Goal: Task Accomplishment & Management: Use online tool/utility

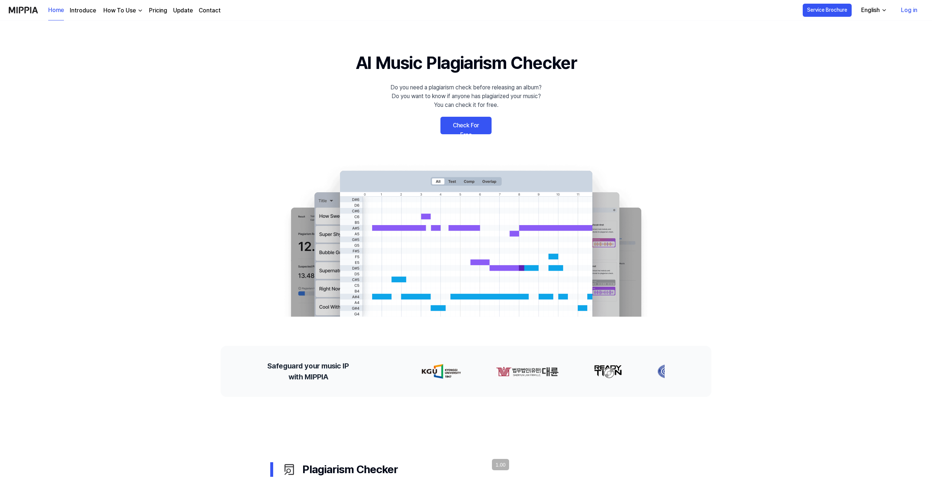
click at [467, 126] on link "Check For Free" at bounding box center [465, 126] width 51 height 18
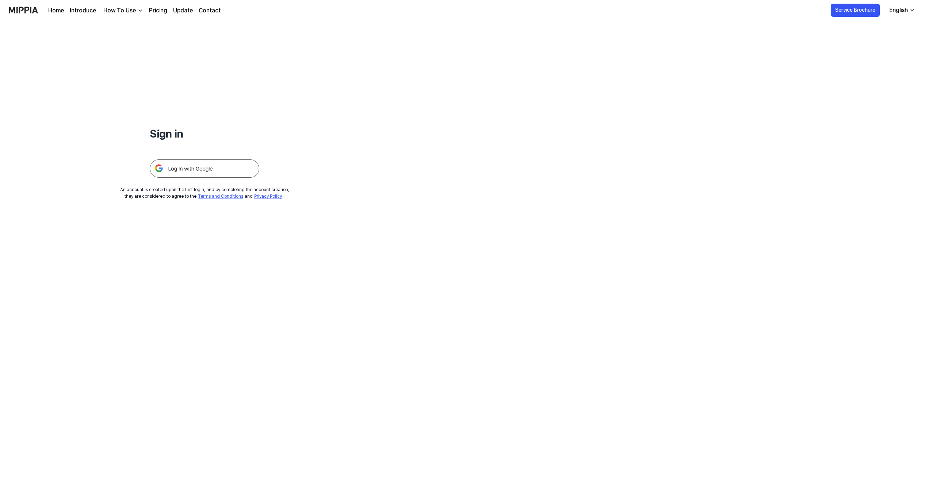
click at [210, 173] on img at bounding box center [205, 169] width 110 height 18
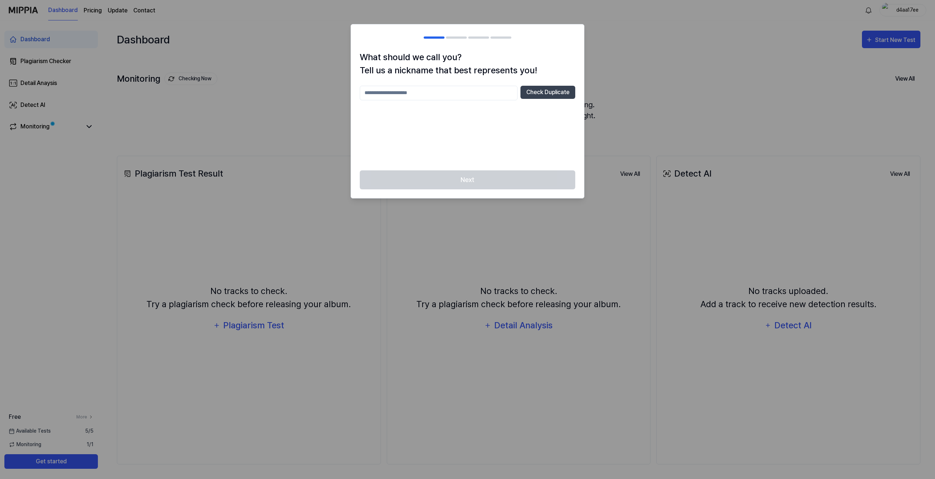
click at [778, 103] on div at bounding box center [467, 239] width 935 height 479
click at [471, 181] on div "Next" at bounding box center [467, 184] width 233 height 28
click at [435, 99] on input "text" at bounding box center [439, 93] width 158 height 15
click at [546, 95] on button "Check Duplicate" at bounding box center [547, 92] width 55 height 13
click at [420, 96] on input "text" at bounding box center [439, 93] width 158 height 15
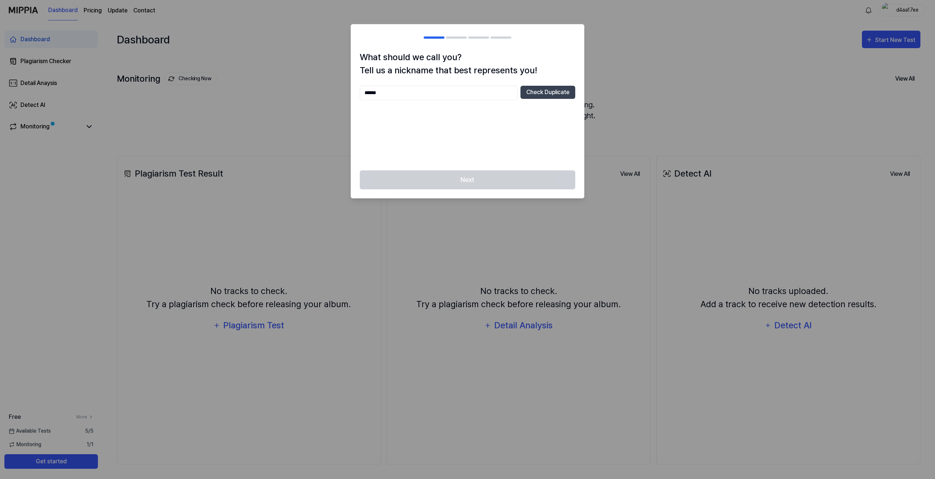
drag, startPoint x: 375, startPoint y: 93, endPoint x: 296, endPoint y: 83, distance: 79.5
click at [296, 83] on body "Dashboard Pricing Update Contact d4aa17ee Dashboard Plagiarism Checker Detail A…" at bounding box center [467, 239] width 935 height 479
drag, startPoint x: 407, startPoint y: 92, endPoint x: 289, endPoint y: 80, distance: 119.3
click at [289, 80] on body "Dashboard Pricing Update Contact d4aa17ee Dashboard Plagiarism Checker Detail A…" at bounding box center [467, 239] width 935 height 479
type input "**********"
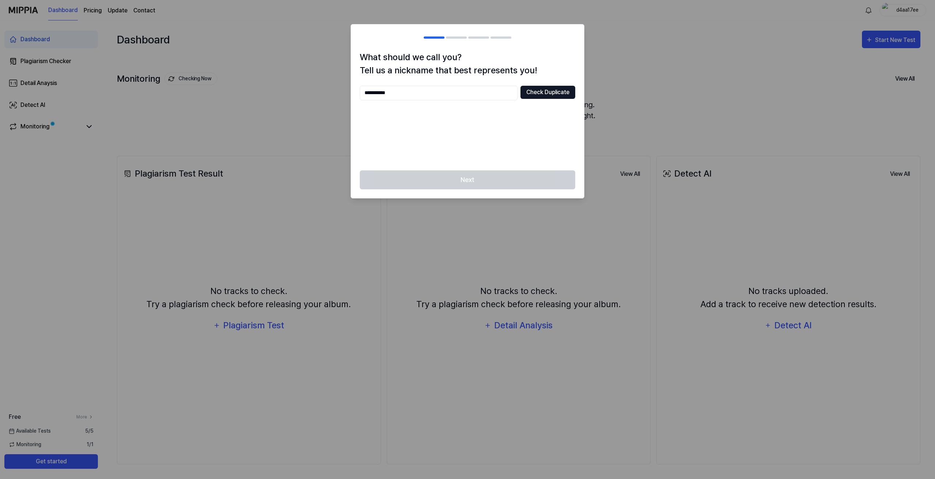
click at [545, 90] on button "Check Duplicate" at bounding box center [547, 92] width 55 height 13
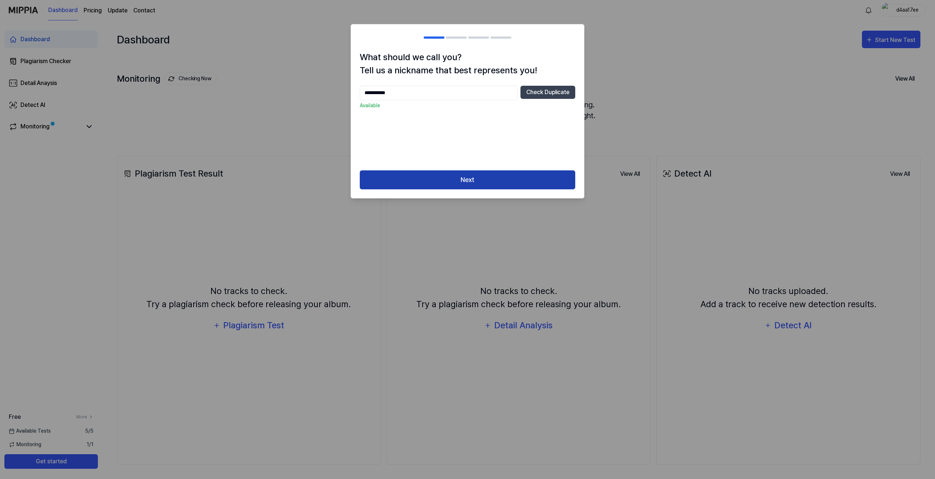
click at [525, 171] on button "Next" at bounding box center [467, 179] width 215 height 19
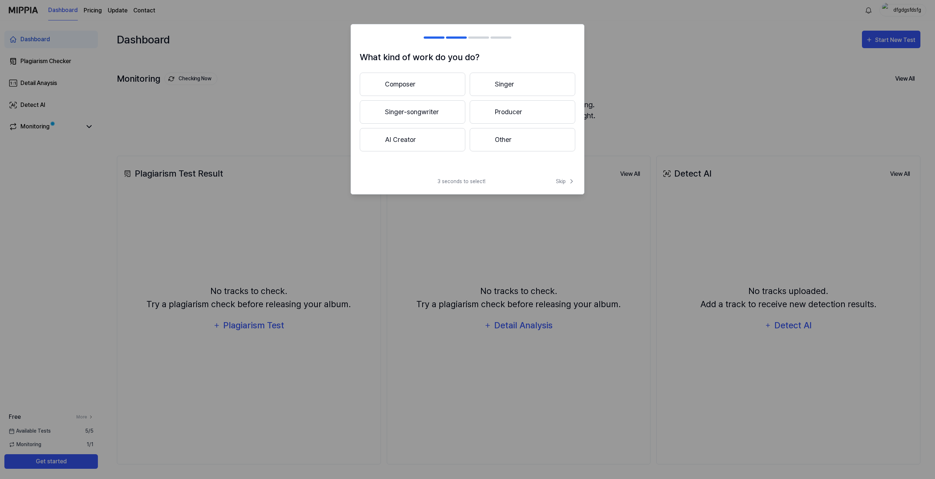
click at [510, 141] on button "Other" at bounding box center [522, 139] width 106 height 23
click at [573, 182] on icon at bounding box center [571, 181] width 7 height 7
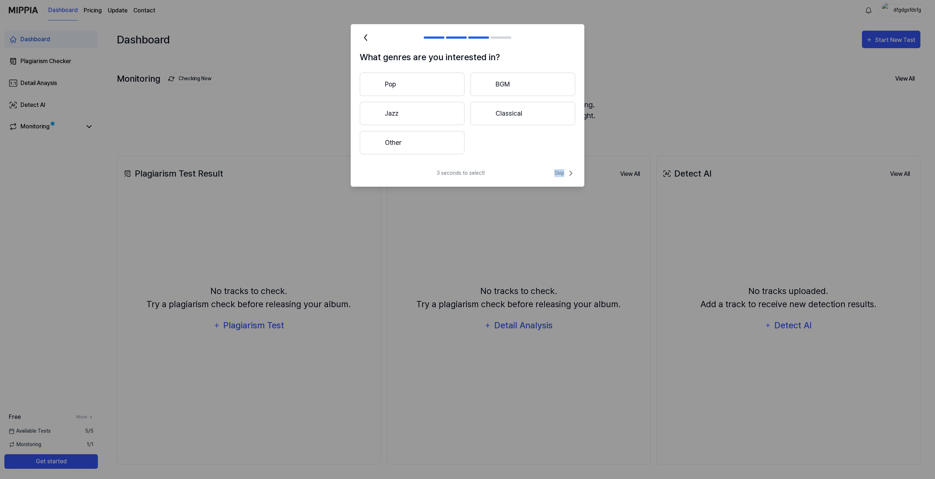
click at [573, 181] on div "3 seconds to select! Skip" at bounding box center [467, 178] width 233 height 18
click at [576, 173] on div "3 seconds to select! Skip" at bounding box center [467, 178] width 233 height 18
click at [570, 174] on icon at bounding box center [570, 173] width 9 height 9
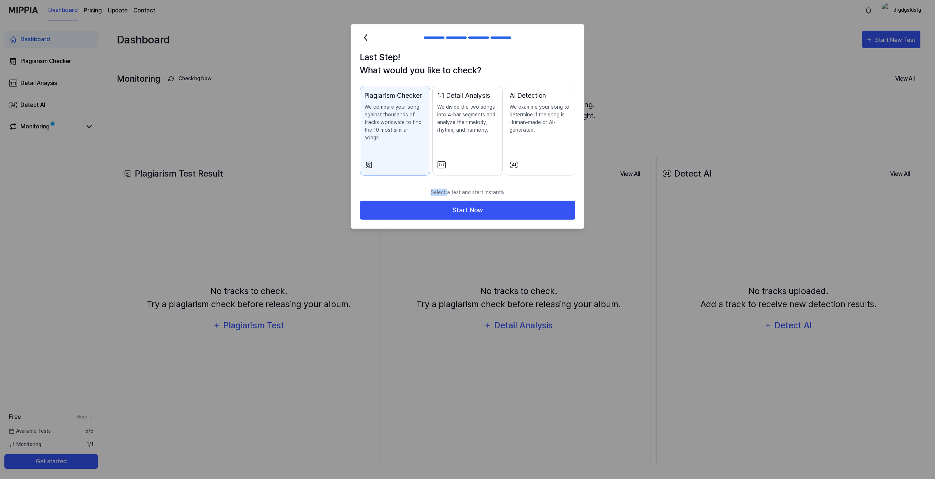
click at [564, 172] on div "Last Step! What would you like to check? Plagiarism Checker We compare your son…" at bounding box center [467, 118] width 233 height 134
click at [515, 201] on button "Start Now" at bounding box center [467, 210] width 215 height 19
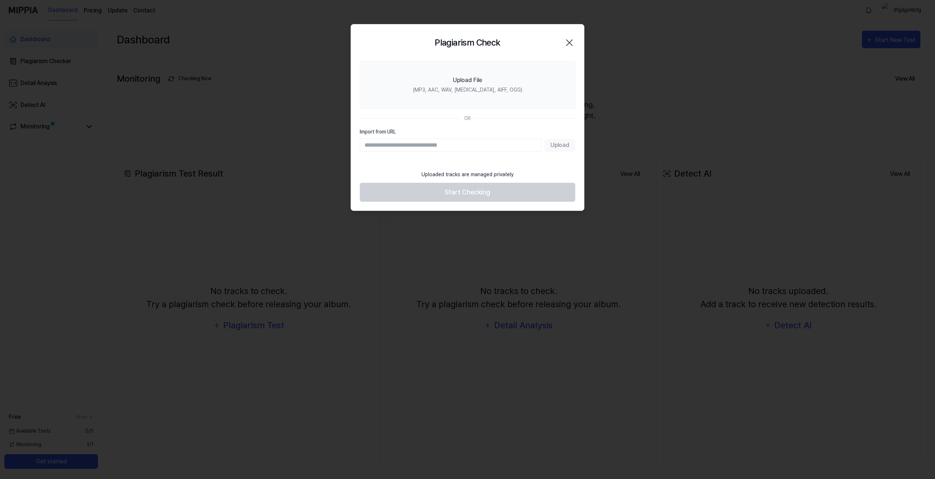
click at [565, 38] on icon "button" at bounding box center [569, 43] width 12 height 12
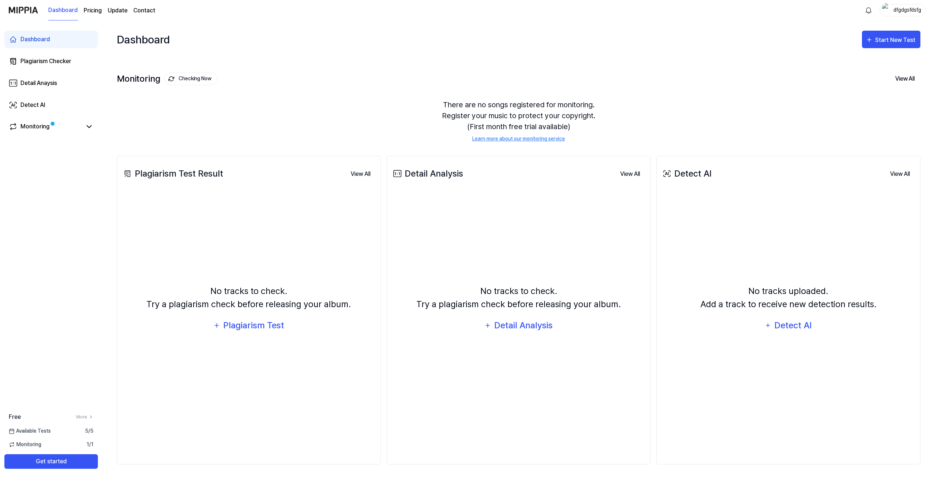
click at [33, 8] on img at bounding box center [23, 10] width 29 height 20
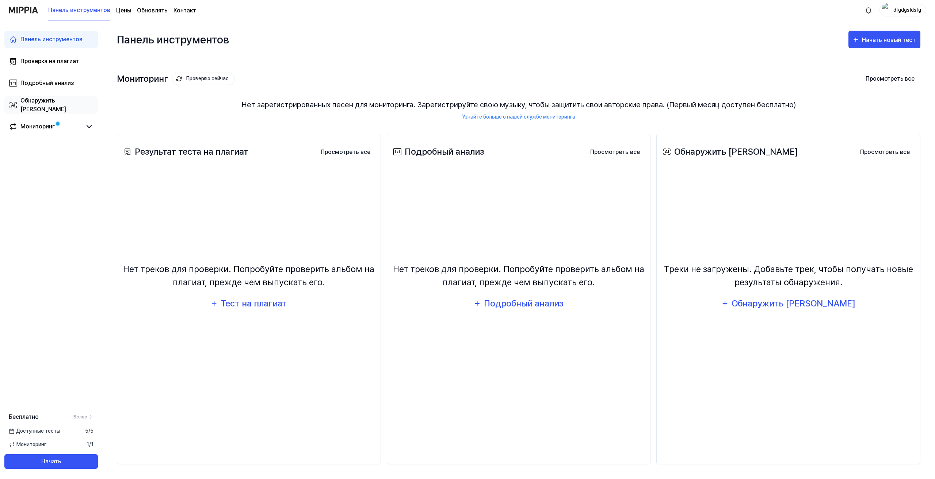
click at [64, 111] on link "Обнаружить ИИ" at bounding box center [50, 105] width 93 height 18
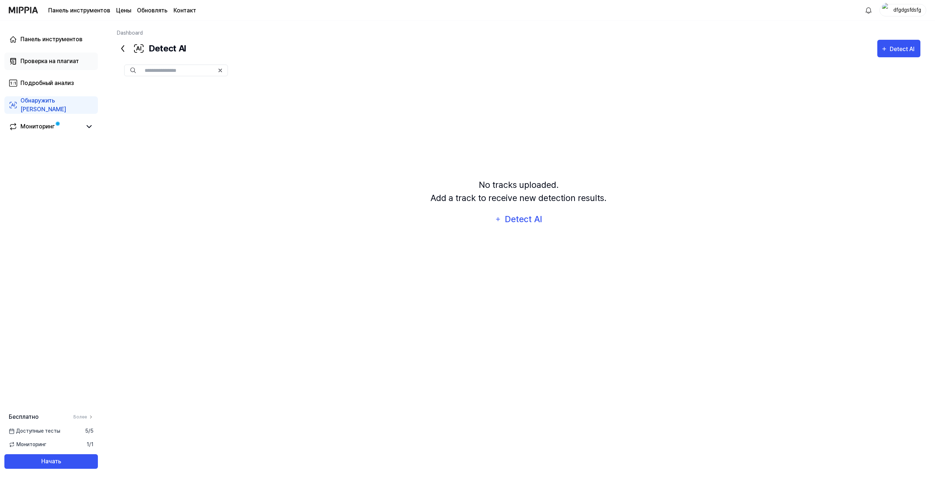
click at [58, 62] on font "Проверка на плагиат" at bounding box center [49, 61] width 58 height 7
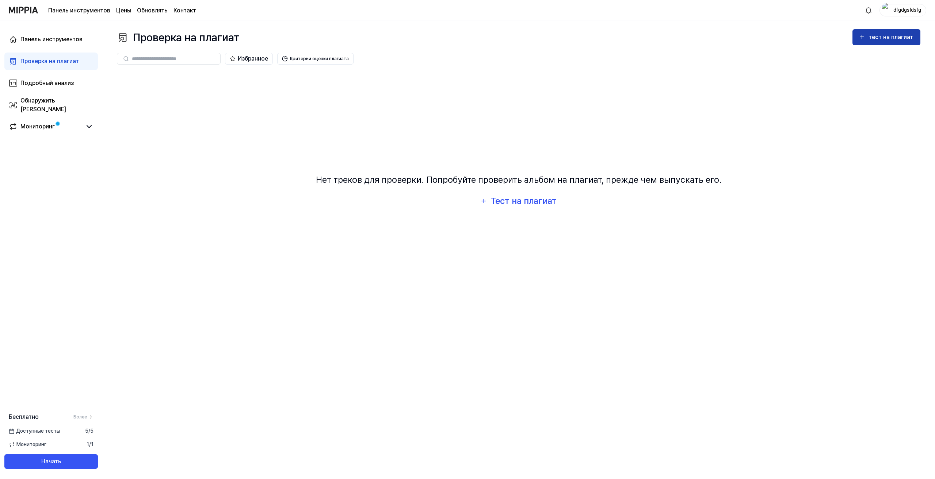
click at [876, 43] on button "тест на плагиат" at bounding box center [886, 37] width 68 height 16
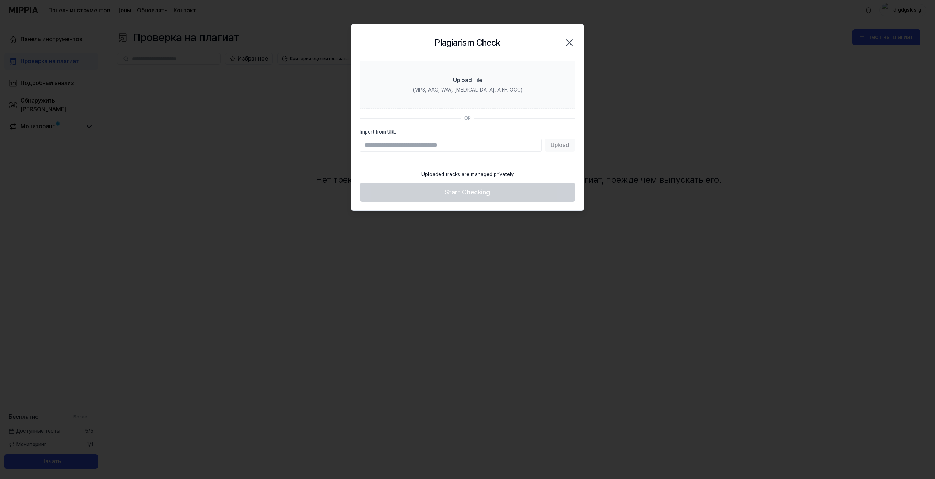
paste input "**********"
type input "**********"
click at [563, 148] on font "Загрузить" at bounding box center [555, 145] width 28 height 7
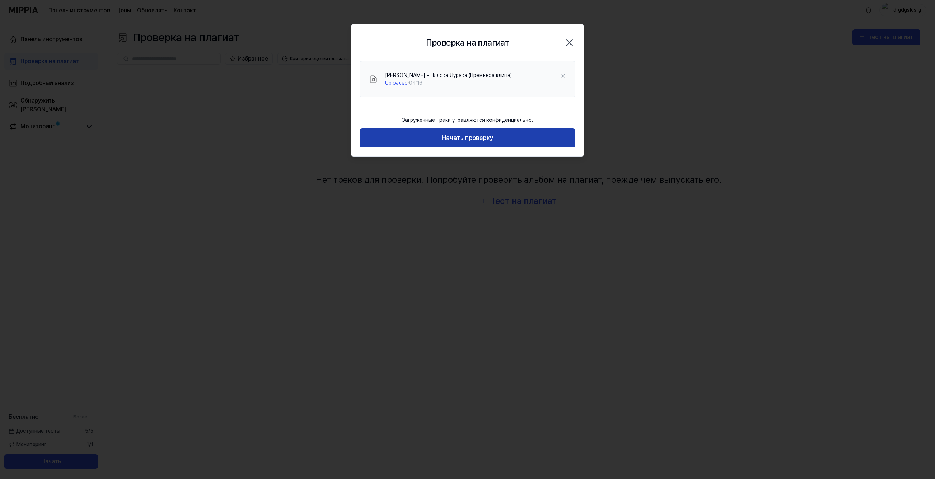
click at [455, 132] on button "Начать проверку" at bounding box center [467, 138] width 215 height 19
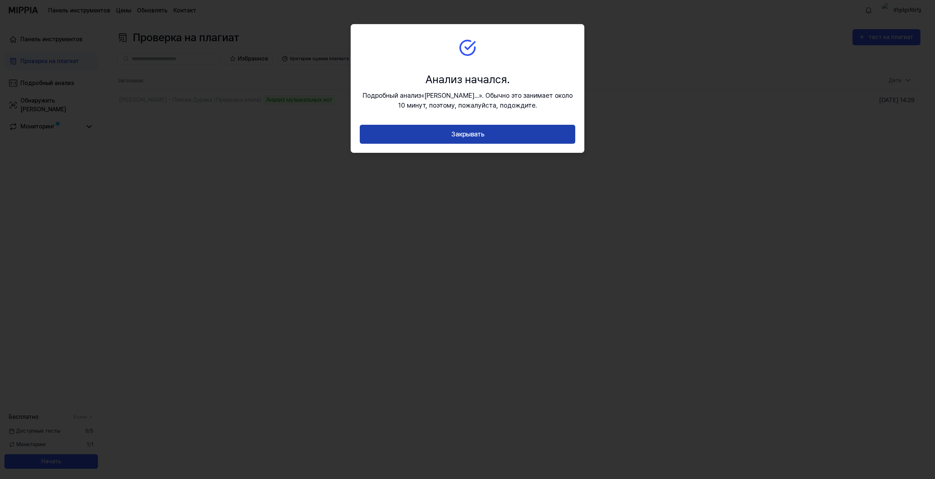
click at [501, 131] on button "Закрывать" at bounding box center [467, 134] width 215 height 19
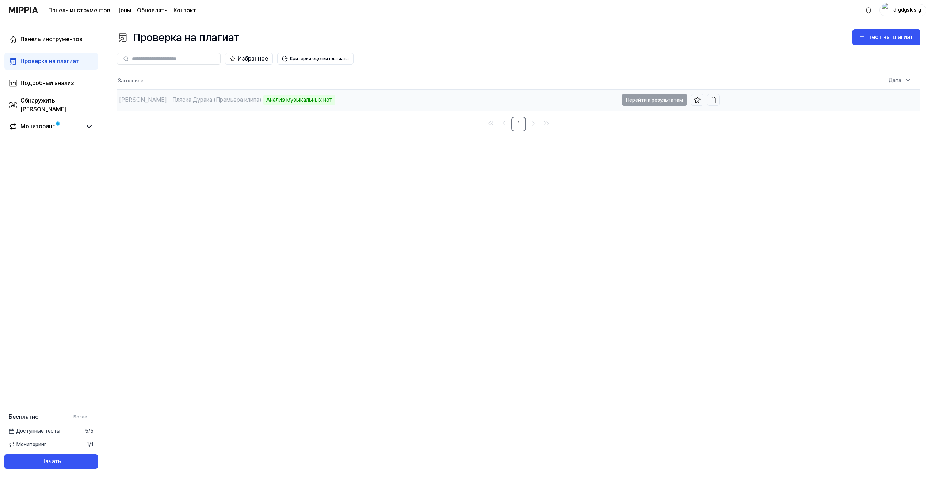
click at [636, 97] on td "Рубеж Веков - Пляска Дурака (Премьера клипа) Анализ музыкальных нот Перейти к р…" at bounding box center [418, 100] width 602 height 21
click at [632, 103] on td "Рубеж Веков - Пляска Дурака (Премьера клипа) Анализ музыкальных нот Перейти к р…" at bounding box center [418, 100] width 602 height 21
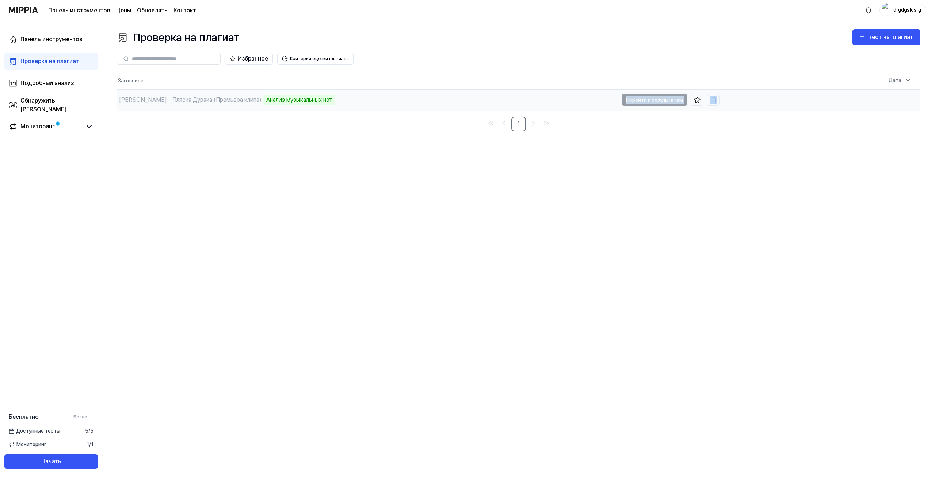
click at [632, 103] on td "Рубеж Веков - Пляска Дурака (Премьера клипа) Анализ музыкальных нот Перейти к р…" at bounding box center [418, 100] width 602 height 21
click at [600, 39] on div "Проверка на плагиат тест на плагиат" at bounding box center [518, 37] width 803 height 16
click at [879, 102] on font "[DATE] 14:29" at bounding box center [896, 100] width 35 height 7
click at [658, 98] on td "Рубеж Веков - Пляска Дурака (Премьера клипа) Анализ музыкальных нот Перейти к р…" at bounding box center [418, 100] width 602 height 21
drag, startPoint x: 658, startPoint y: 98, endPoint x: 648, endPoint y: 102, distance: 10.9
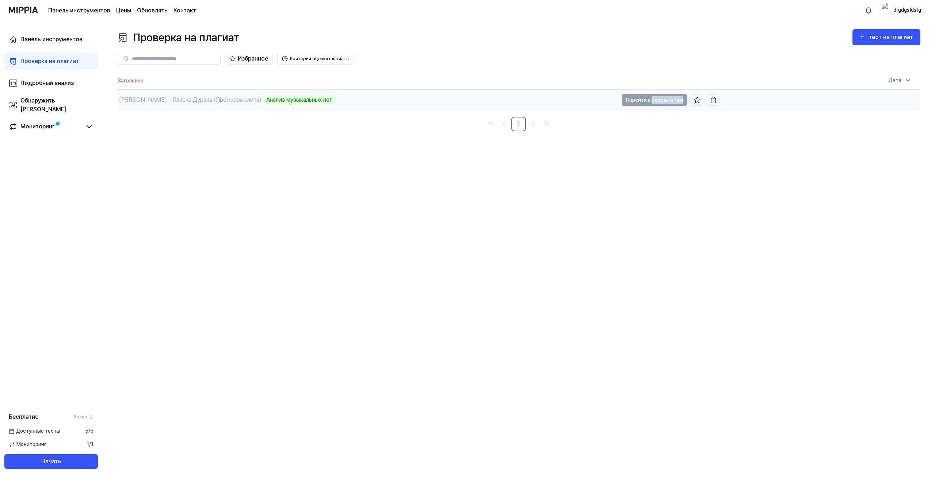
click at [658, 99] on td "Рубеж Веков - Пляска Дурака (Премьера клипа) Анализ музыкальных нот Перейти к р…" at bounding box center [418, 100] width 602 height 21
click at [660, 100] on td "[PERSON_NAME] - Пляска Дурака (Премьера клипа) Analyze Music Notes Go to Results" at bounding box center [418, 100] width 602 height 20
click at [661, 100] on td "[PERSON_NAME] - Пляска Дурака (Премьера клипа) Analyze Music Notes Go to Results" at bounding box center [418, 100] width 602 height 20
drag, startPoint x: 308, startPoint y: 123, endPoint x: 286, endPoint y: 102, distance: 30.2
click at [287, 102] on div "Analyze Music Notes" at bounding box center [293, 100] width 60 height 10
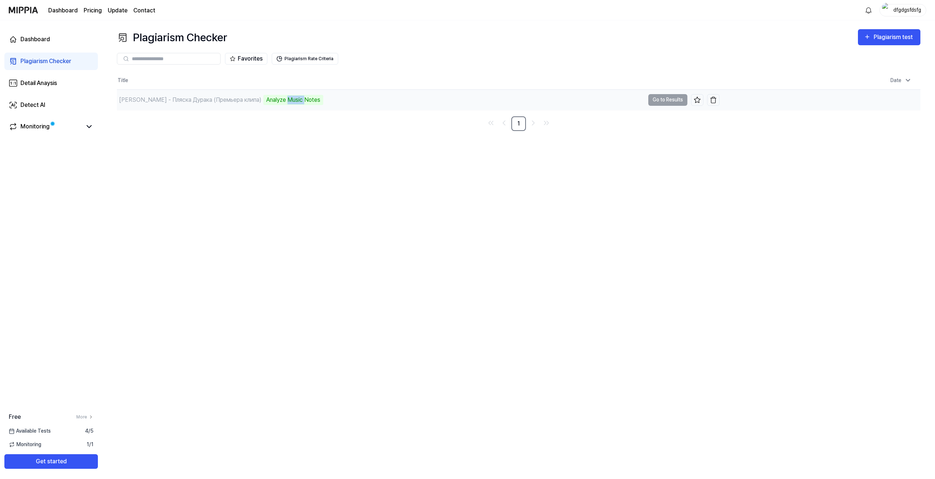
click at [286, 102] on div "Analyze Music Notes" at bounding box center [293, 100] width 60 height 10
click at [242, 131] on div "Plagiarism Checker Plagiarism test Plagiarism Checker Detail Analysis Detect AI…" at bounding box center [518, 249] width 832 height 459
click at [263, 96] on div "Analyze Music Notes" at bounding box center [293, 100] width 60 height 10
click at [287, 104] on div "Analyze Music Notes" at bounding box center [293, 100] width 60 height 10
drag, startPoint x: 279, startPoint y: 100, endPoint x: 279, endPoint y: 94, distance: 6.2
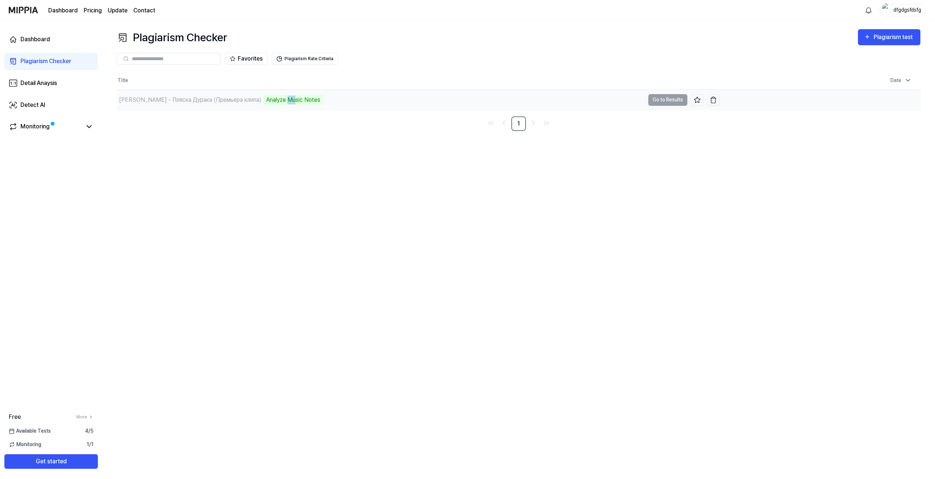
click at [279, 98] on div "Analyze Music Notes" at bounding box center [293, 100] width 60 height 10
click at [662, 98] on button "Go to Results" at bounding box center [667, 100] width 39 height 12
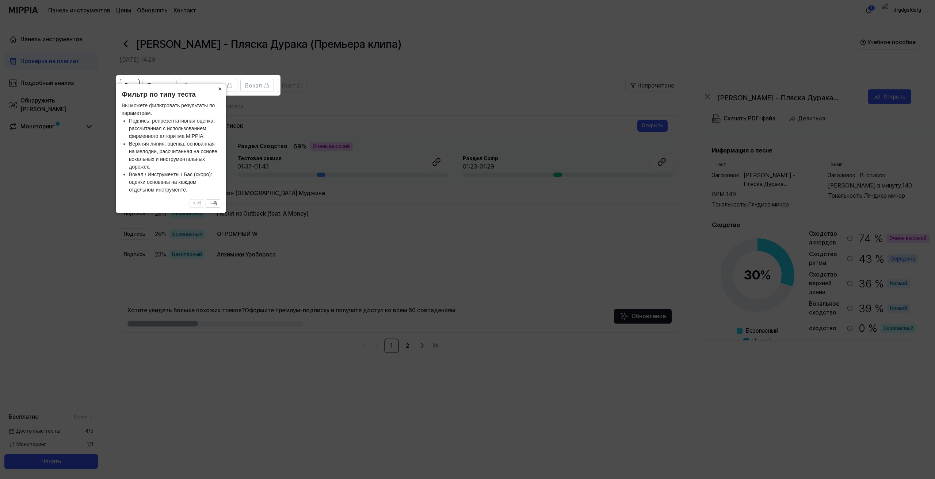
click at [484, 95] on icon at bounding box center [467, 239] width 935 height 479
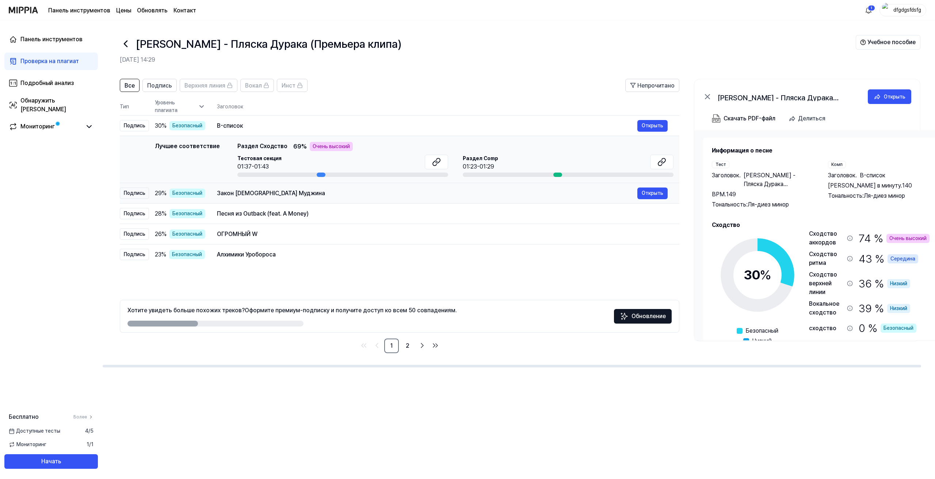
scroll to position [0, 14]
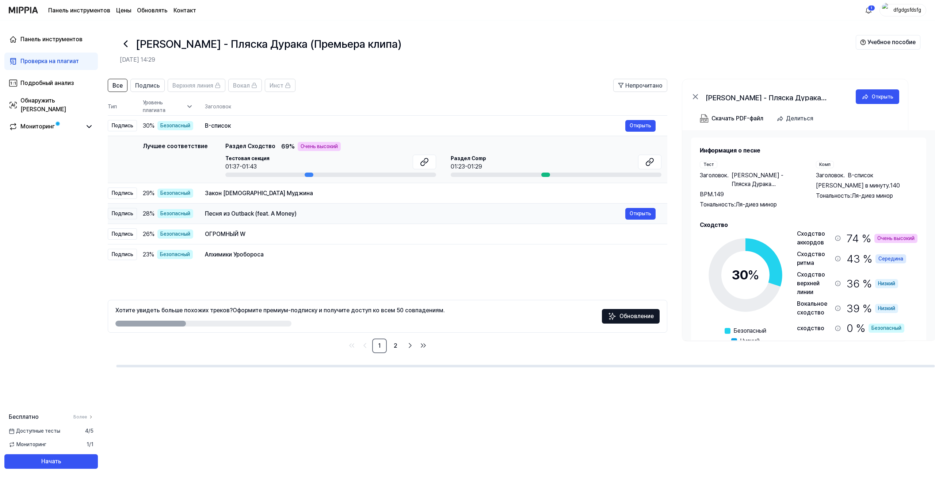
drag, startPoint x: 296, startPoint y: 196, endPoint x: 276, endPoint y: 198, distance: 20.2
click at [276, 198] on div "Закон буддизма Муджина Открыть" at bounding box center [430, 193] width 450 height 9
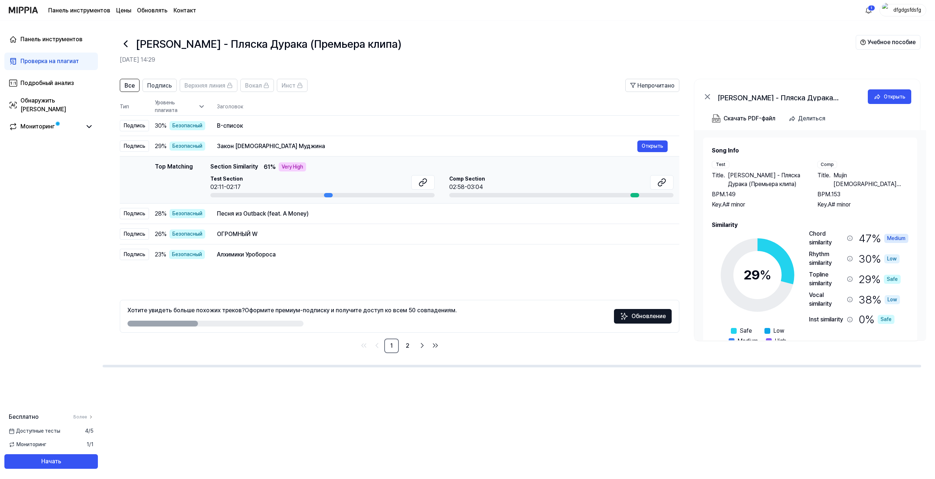
scroll to position [0, 7]
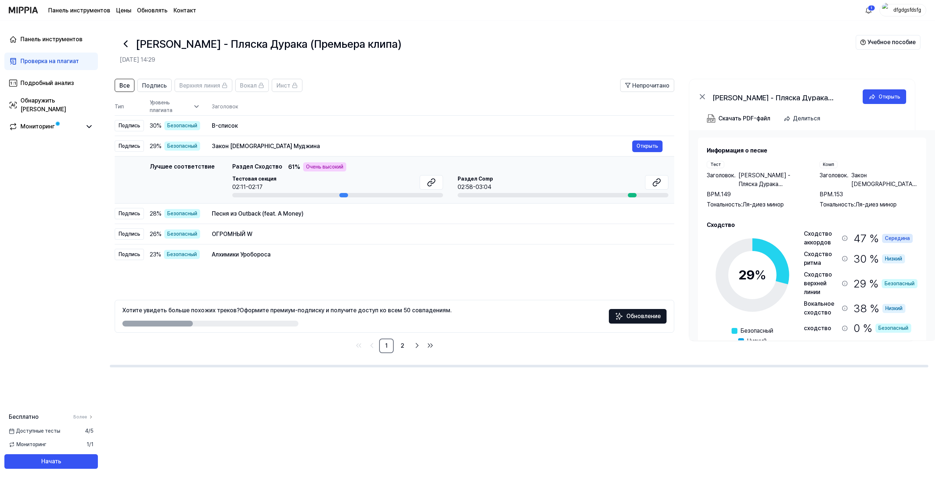
click at [268, 184] on td "Лучшее соответствие Лучшее соответствие Раздел Сходство 61 % Очень высокий Тест…" at bounding box center [394, 180] width 559 height 47
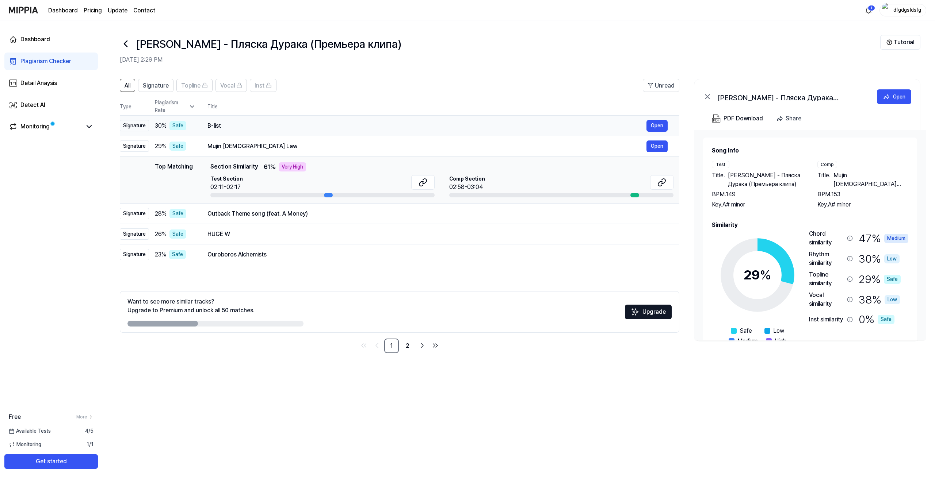
drag, startPoint x: 250, startPoint y: 129, endPoint x: 200, endPoint y: 127, distance: 49.3
click at [198, 123] on td "B-list Open" at bounding box center [437, 126] width 483 height 20
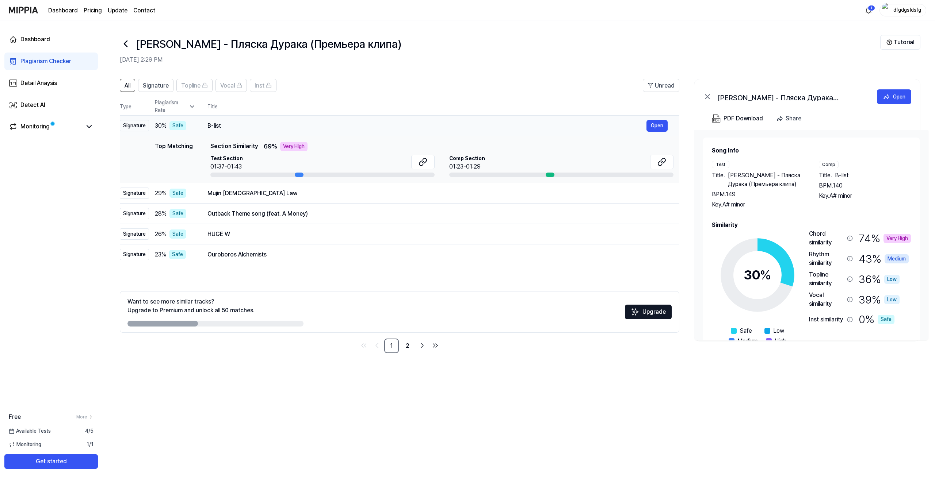
drag, startPoint x: 211, startPoint y: 128, endPoint x: 246, endPoint y: 123, distance: 35.1
click at [246, 123] on div "B-list" at bounding box center [426, 126] width 439 height 9
drag, startPoint x: 208, startPoint y: 126, endPoint x: 223, endPoint y: 124, distance: 15.5
click at [223, 124] on div "B-list" at bounding box center [426, 126] width 439 height 9
click at [265, 148] on span "69 %" at bounding box center [271, 146] width 14 height 9
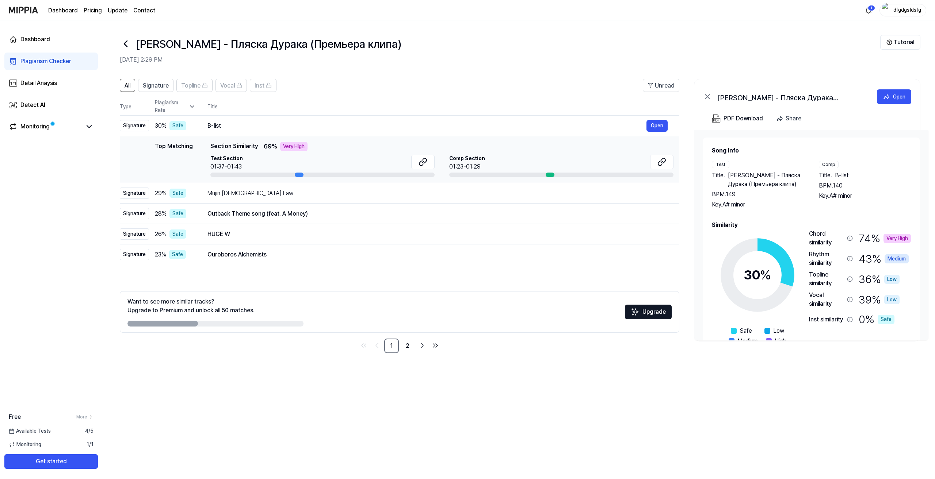
click at [265, 148] on span "69 %" at bounding box center [271, 146] width 14 height 9
click at [412, 163] on button at bounding box center [422, 162] width 23 height 15
click at [656, 159] on button at bounding box center [661, 162] width 23 height 15
click at [231, 197] on div "Mujin Buddhist Law" at bounding box center [426, 193] width 439 height 9
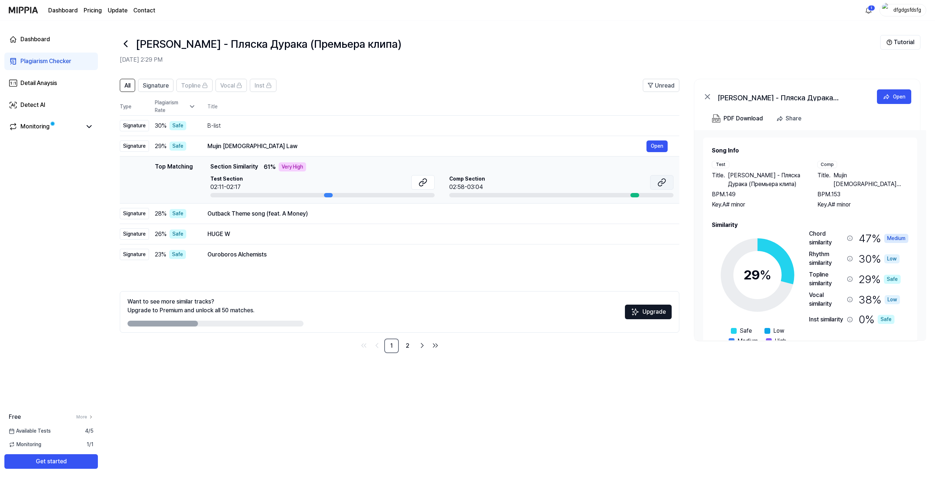
click at [651, 185] on button at bounding box center [661, 182] width 23 height 15
click at [307, 212] on div "Outback Theme song (feat. A Money)" at bounding box center [426, 214] width 439 height 9
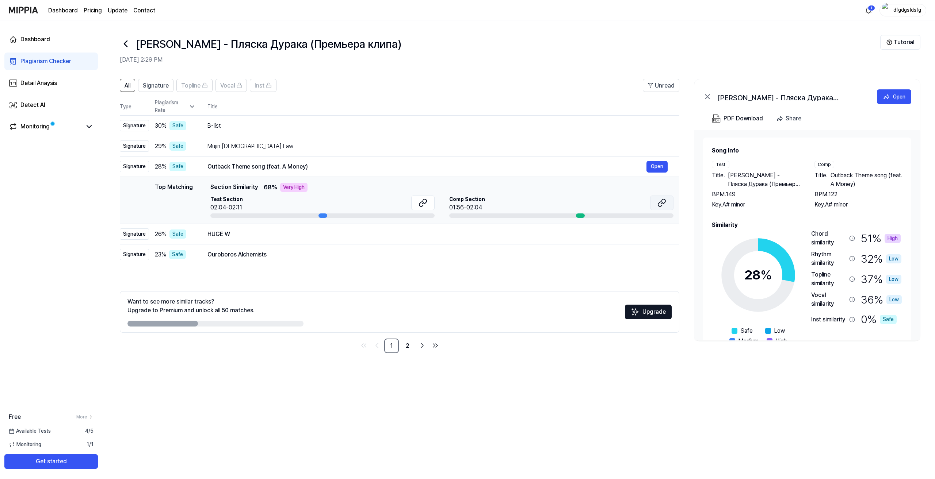
click at [659, 200] on icon at bounding box center [661, 203] width 9 height 9
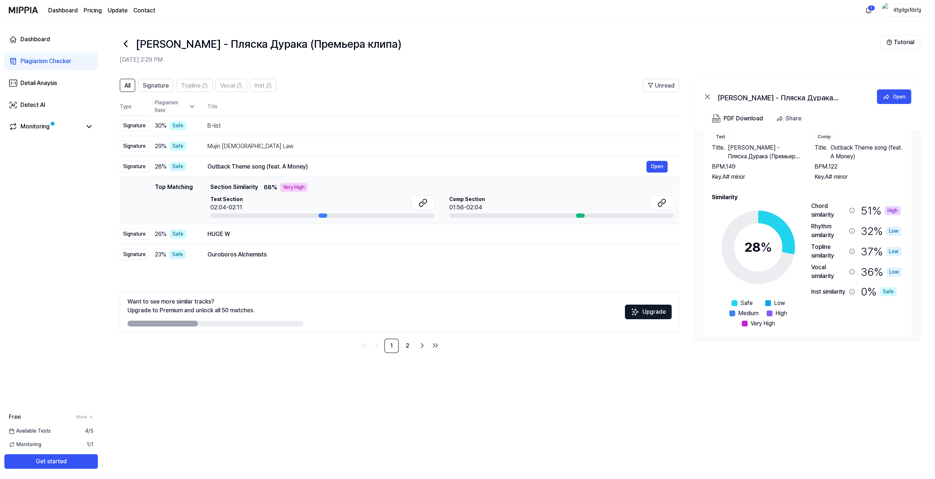
scroll to position [31, 0]
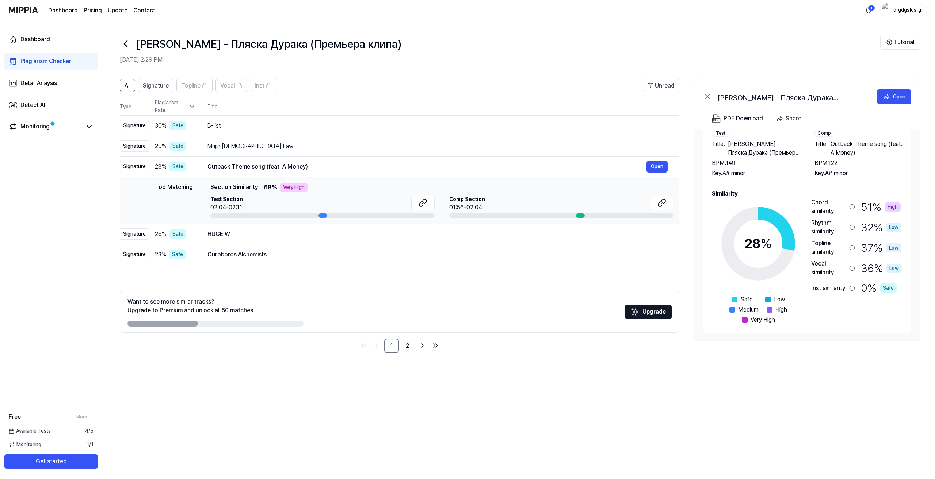
drag, startPoint x: 726, startPoint y: 198, endPoint x: 722, endPoint y: 330, distance: 132.6
drag, startPoint x: 722, startPoint y: 330, endPoint x: 645, endPoint y: 388, distance: 96.7
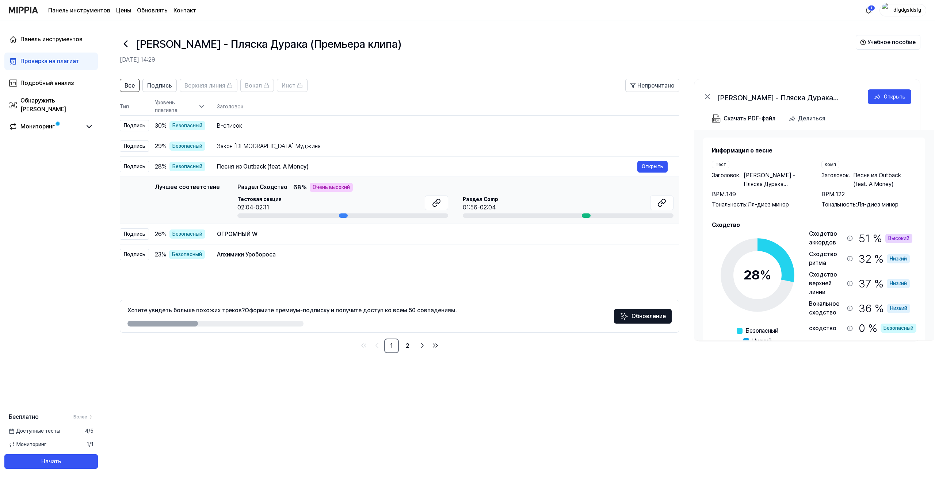
scroll to position [0, 1]
drag, startPoint x: 912, startPoint y: 175, endPoint x: 850, endPoint y: 175, distance: 61.7
click at [850, 175] on div "Заголовок . Песня из Outback (feat. A Money)" at bounding box center [868, 180] width 95 height 18
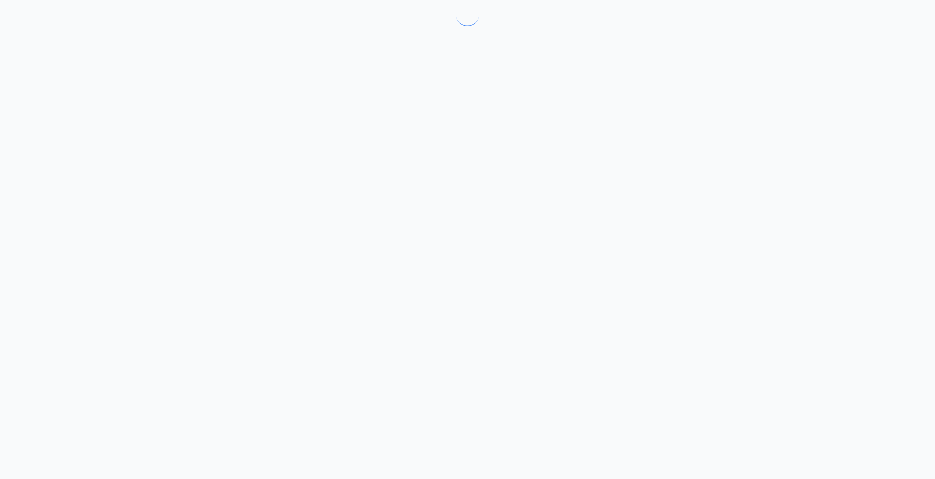
drag, startPoint x: 851, startPoint y: 173, endPoint x: 889, endPoint y: 185, distance: 39.1
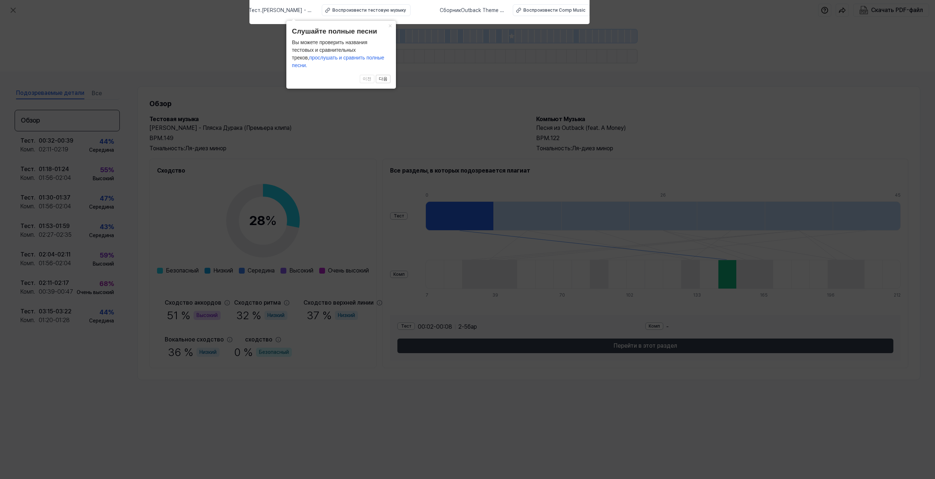
click at [452, 100] on icon at bounding box center [467, 237] width 935 height 483
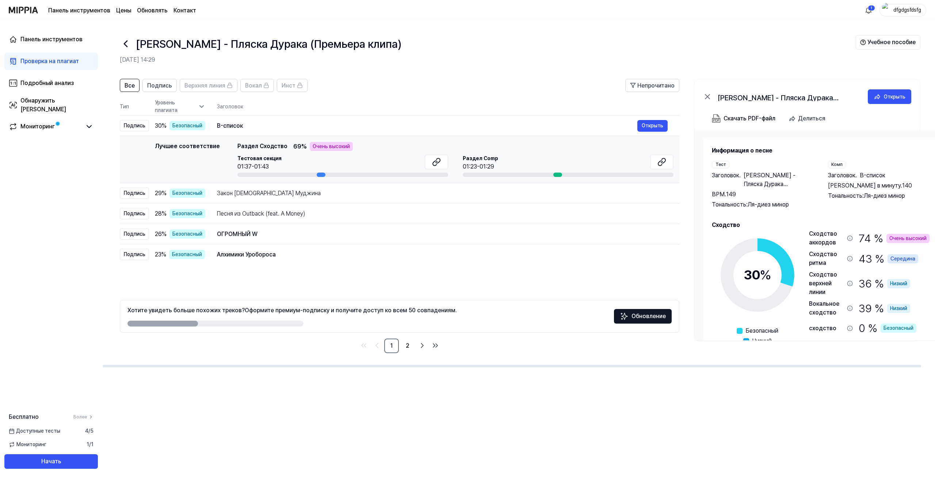
drag, startPoint x: 753, startPoint y: 137, endPoint x: 755, endPoint y: 395, distance: 258.5
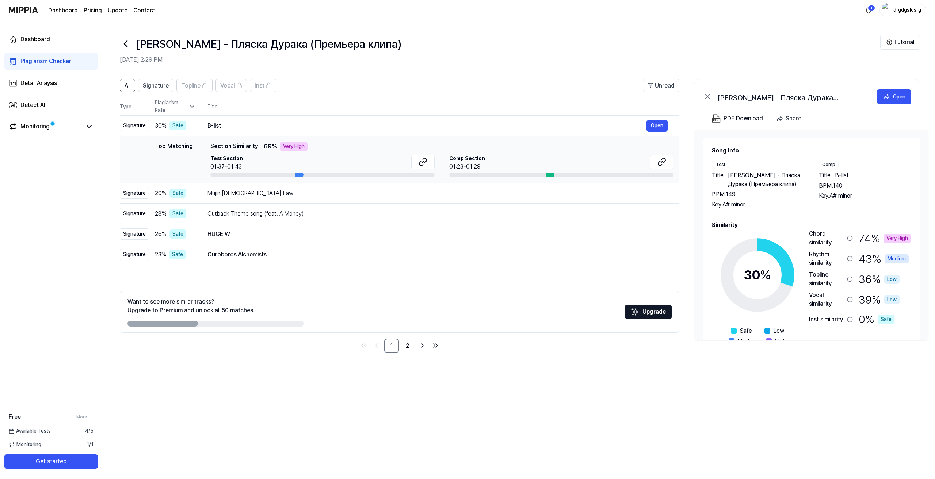
click at [434, 57] on h2 "[DATE] 2:29 PM" at bounding box center [500, 59] width 760 height 9
click at [218, 124] on div "B-list" at bounding box center [426, 126] width 439 height 9
click at [70, 121] on div "Monitoring" at bounding box center [50, 127] width 93 height 18
click at [401, 343] on link "2" at bounding box center [407, 346] width 15 height 15
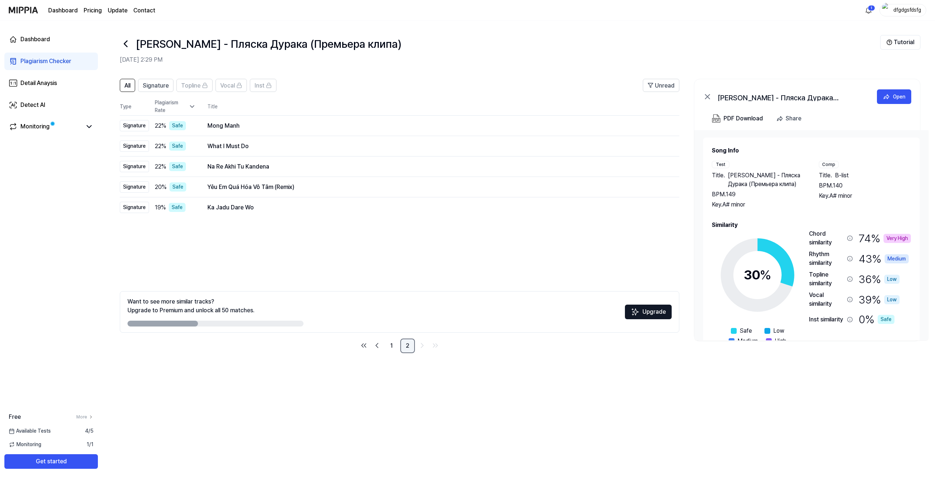
click at [413, 348] on link "2" at bounding box center [407, 346] width 15 height 15
click at [395, 348] on link "1" at bounding box center [391, 346] width 15 height 15
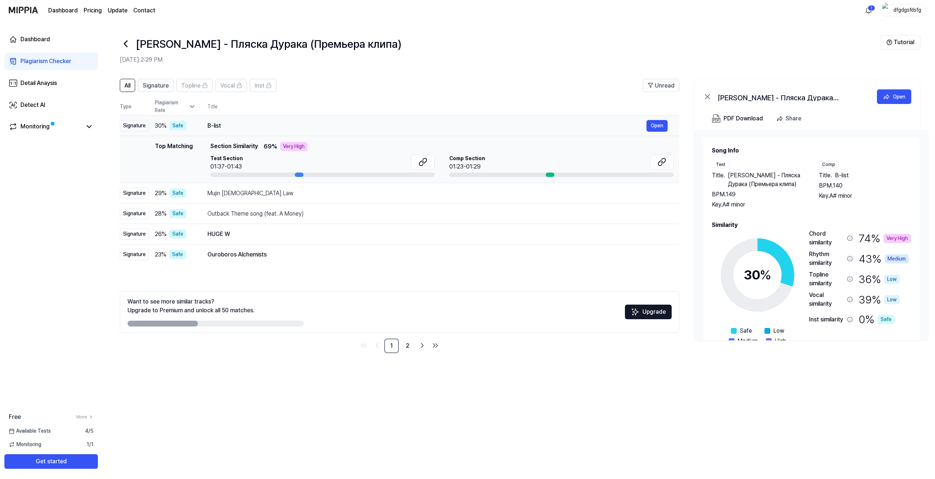
click at [234, 127] on div "B-list" at bounding box center [426, 126] width 439 height 9
drag, startPoint x: 147, startPoint y: 146, endPoint x: 222, endPoint y: 127, distance: 76.8
click at [222, 127] on tbody "Signature 30 % Safe B-list Open Top Matching Top Matching Section Similarity 69…" at bounding box center [399, 190] width 559 height 149
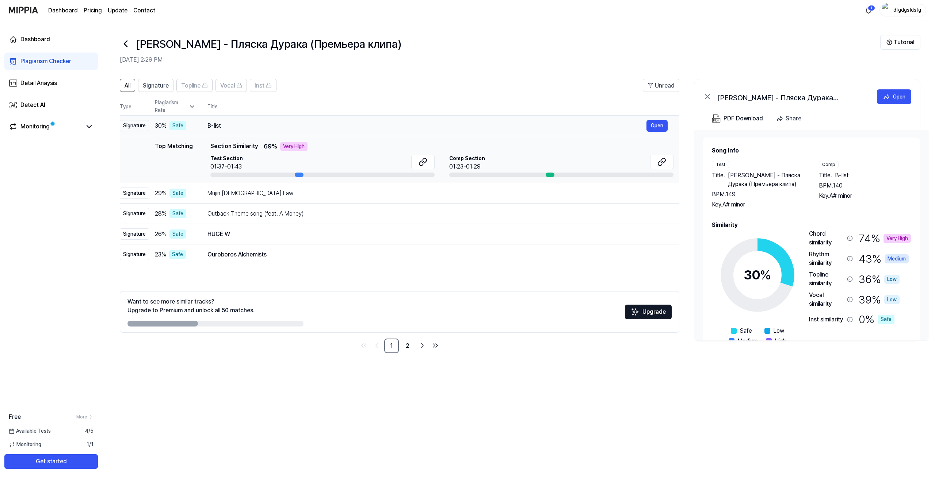
drag, startPoint x: 215, startPoint y: 124, endPoint x: 200, endPoint y: 126, distance: 15.1
click at [198, 125] on td "B-list Open" at bounding box center [437, 126] width 483 height 20
click at [215, 125] on div "B-list" at bounding box center [426, 126] width 439 height 9
click at [665, 160] on icon at bounding box center [661, 162] width 9 height 9
click at [423, 165] on icon at bounding box center [422, 162] width 9 height 9
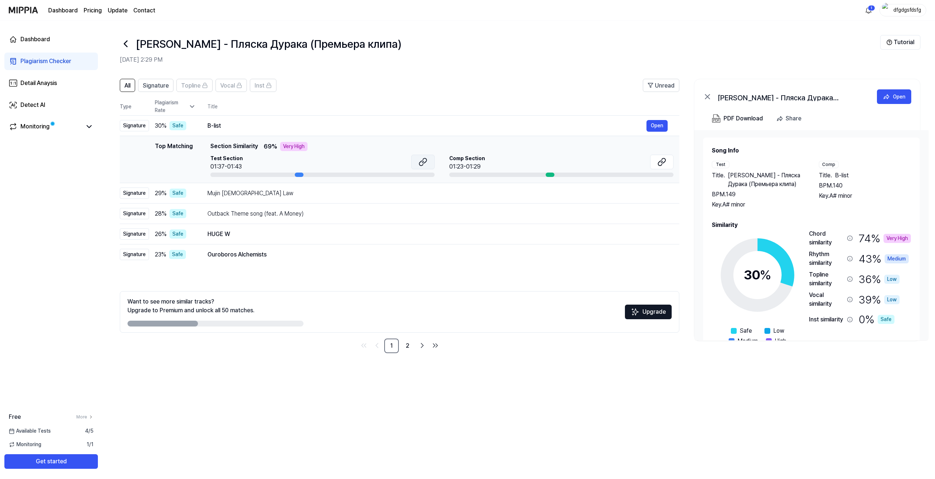
click at [423, 161] on icon at bounding box center [422, 162] width 9 height 9
drag, startPoint x: 862, startPoint y: 138, endPoint x: 588, endPoint y: 96, distance: 277.7
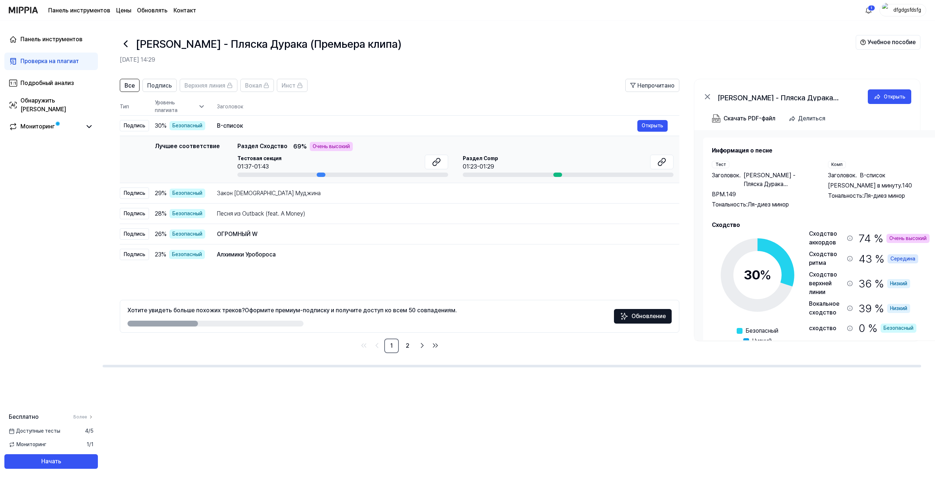
click at [784, 377] on div "Все Подпись Верхняя линия Вокал Инст Непрочитано Все Подпись Верхняя линия Вока…" at bounding box center [518, 276] width 832 height 408
click at [744, 418] on div "Все Подпись Верхняя линия Вокал Инст Непрочитано Все Подпись Верхняя линия Вока…" at bounding box center [518, 276] width 832 height 408
click at [431, 157] on button at bounding box center [436, 162] width 23 height 15
click at [662, 156] on button at bounding box center [661, 162] width 23 height 15
click at [334, 198] on div "Закон буддизма Муджина Открыть" at bounding box center [442, 193] width 450 height 9
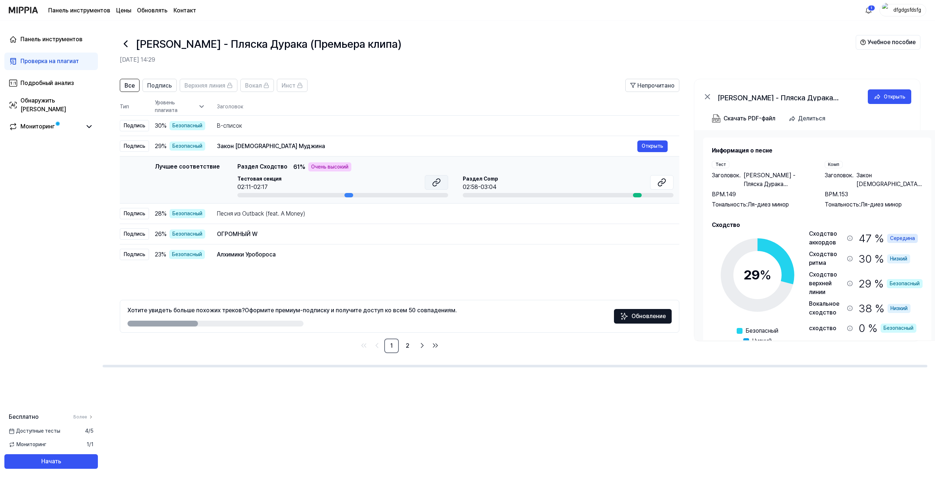
click at [435, 184] on icon at bounding box center [436, 182] width 9 height 9
click at [668, 184] on button at bounding box center [661, 182] width 23 height 15
click at [33, 11] on img at bounding box center [23, 10] width 29 height 20
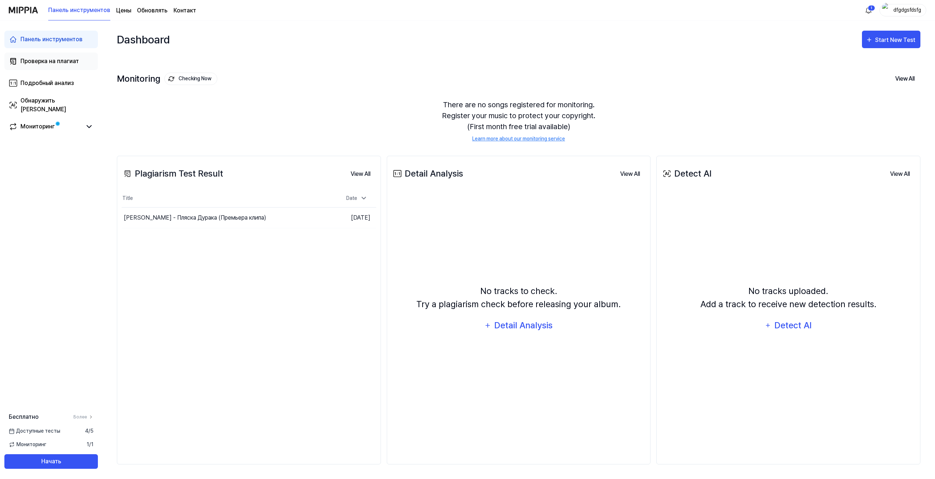
click at [53, 60] on font "Проверка на плагиат" at bounding box center [49, 61] width 58 height 7
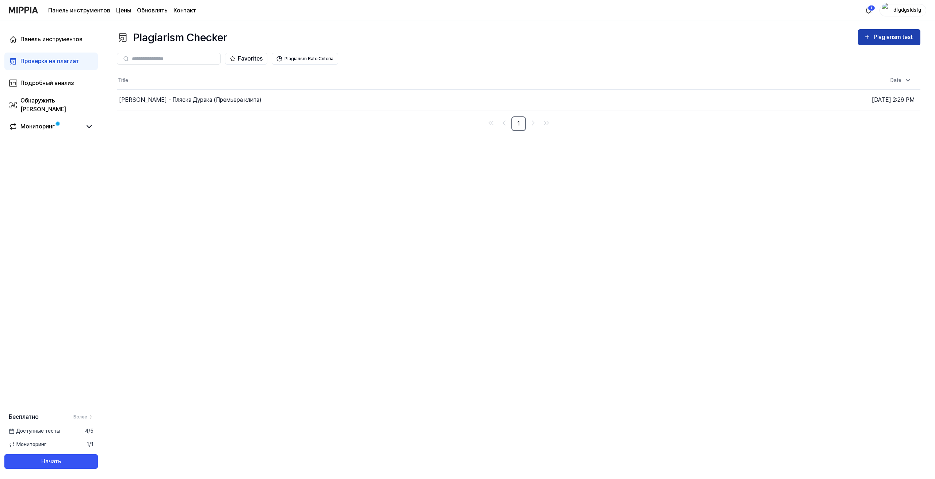
click at [869, 33] on icon "button" at bounding box center [866, 36] width 7 height 9
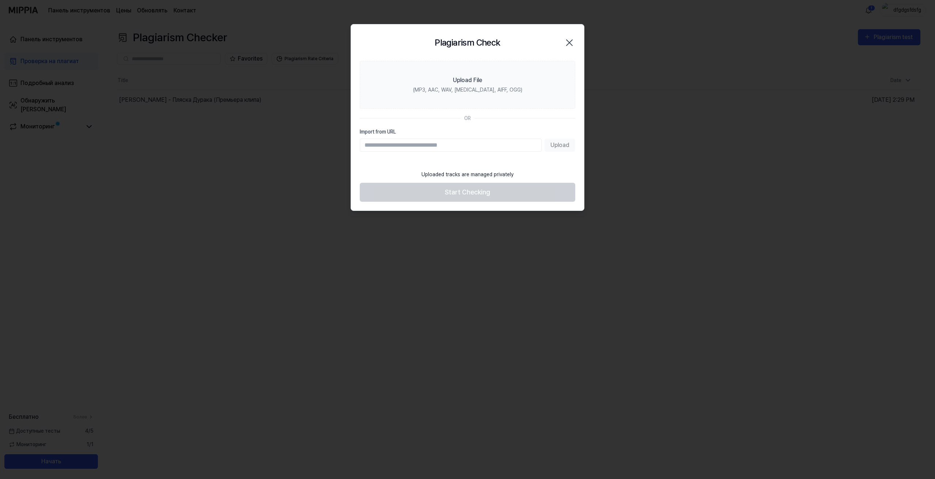
click at [449, 147] on input "Import from URL" at bounding box center [451, 145] width 182 height 13
type input "**********"
click at [563, 145] on font "Загрузить" at bounding box center [555, 145] width 28 height 7
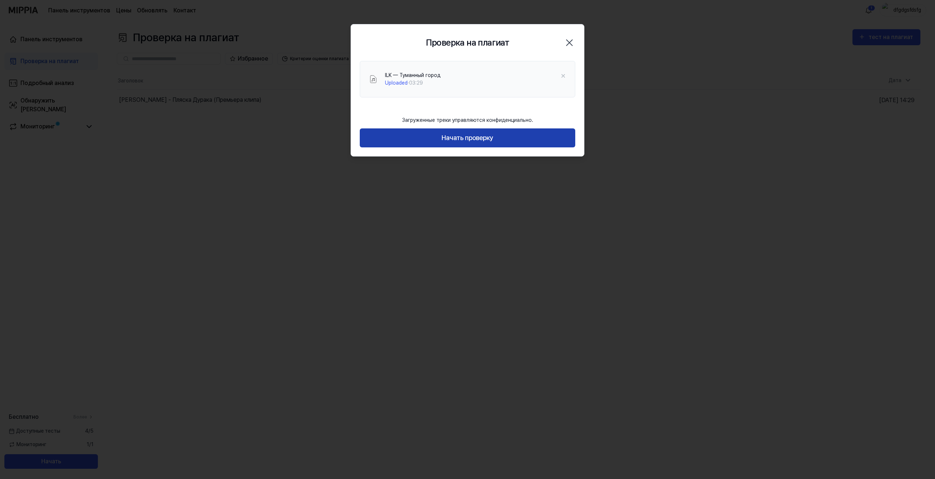
click at [498, 136] on button "Начать проверку" at bounding box center [467, 138] width 215 height 19
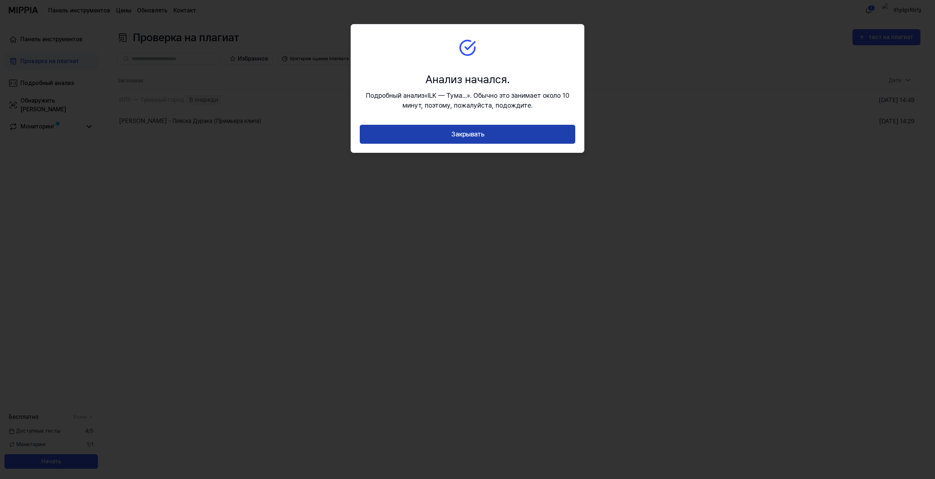
click at [443, 128] on button "Закрывать" at bounding box center [467, 134] width 215 height 19
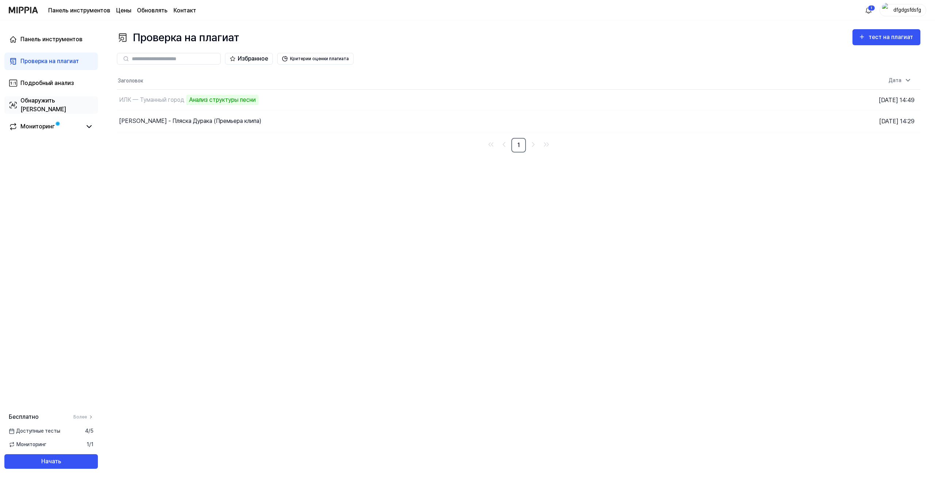
click at [58, 107] on font "Обнаружить [PERSON_NAME]" at bounding box center [43, 105] width 46 height 16
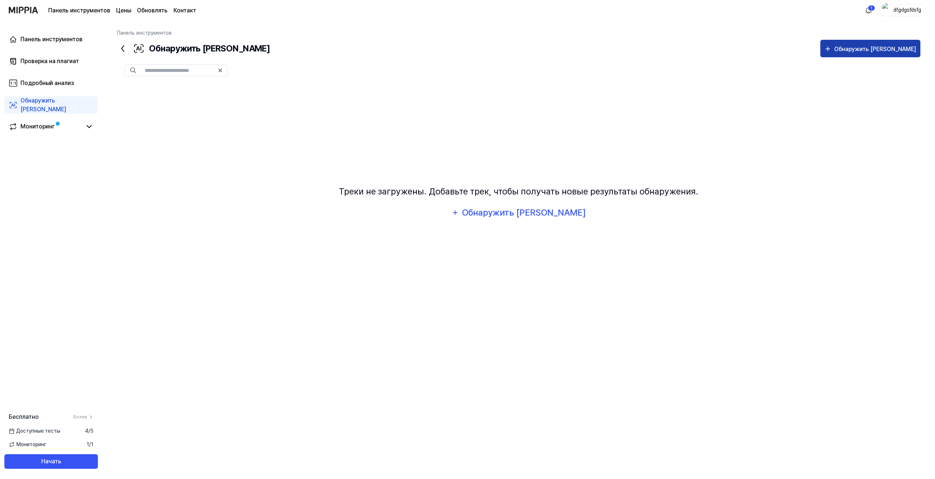
click at [874, 53] on div "Обнаружить [PERSON_NAME]" at bounding box center [875, 49] width 83 height 9
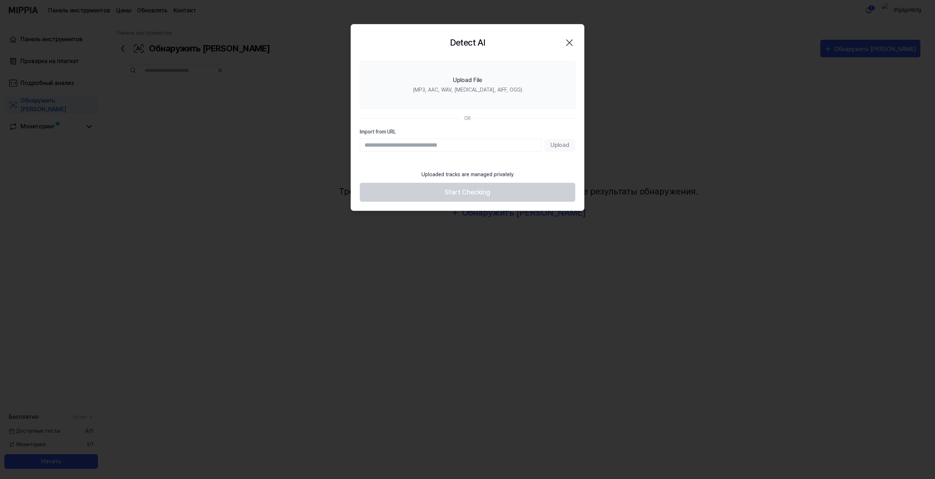
click at [456, 138] on div "Import from URL Upload" at bounding box center [467, 140] width 215 height 24
click at [453, 141] on input "Import from URL" at bounding box center [451, 145] width 182 height 13
paste input "**********"
type input "**********"
click at [564, 149] on font "Загрузить" at bounding box center [555, 145] width 28 height 9
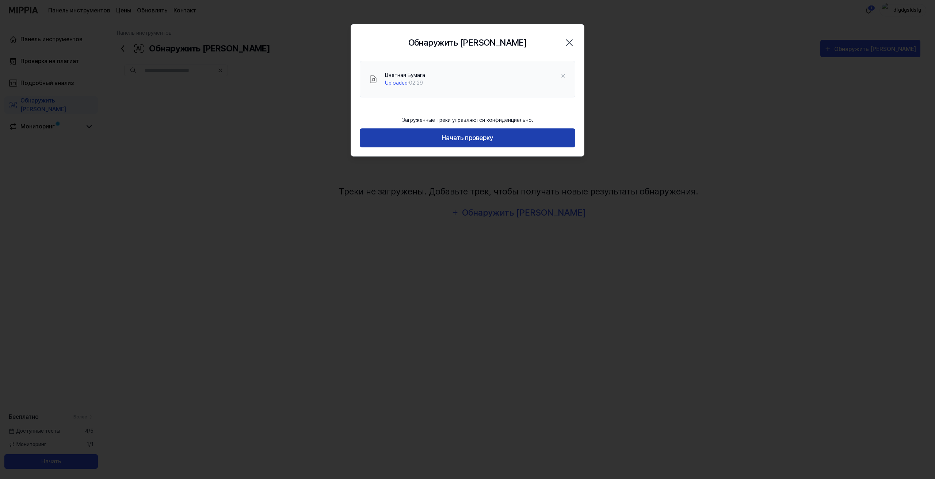
click at [460, 134] on font "Начать проверку" at bounding box center [467, 138] width 52 height 8
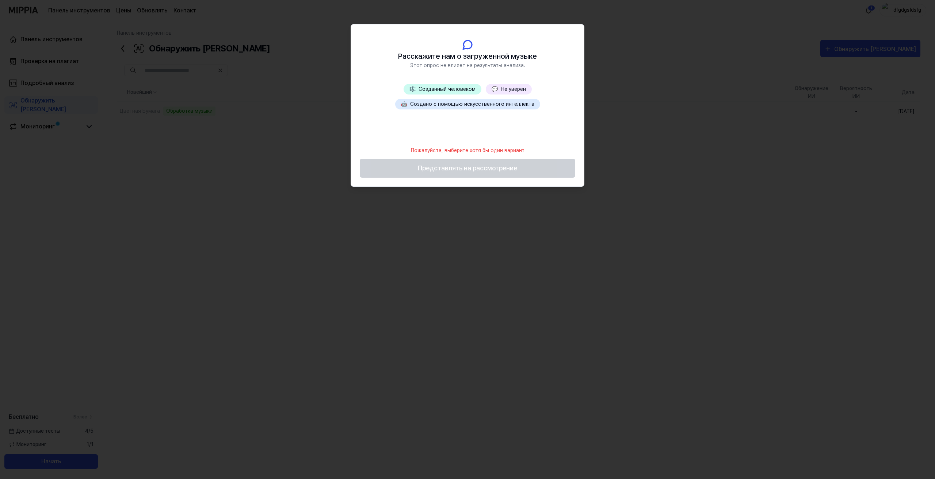
click at [517, 89] on font "Не уверен" at bounding box center [513, 89] width 25 height 6
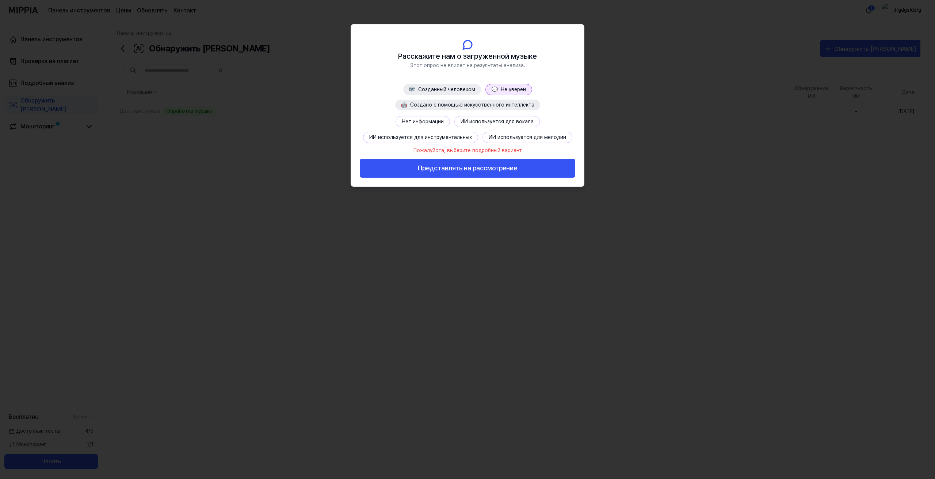
click at [440, 121] on font "Нет информации" at bounding box center [423, 122] width 42 height 6
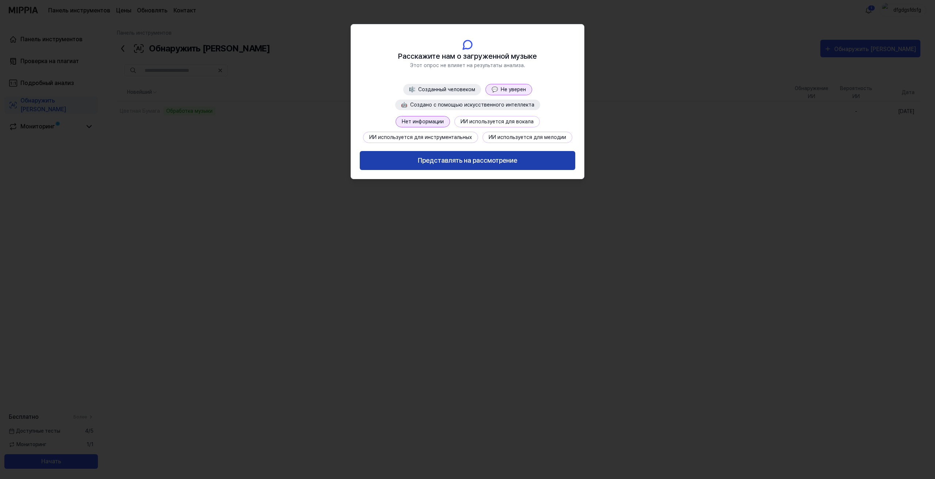
click at [473, 165] on font "Представлять на рассмотрение" at bounding box center [467, 161] width 99 height 11
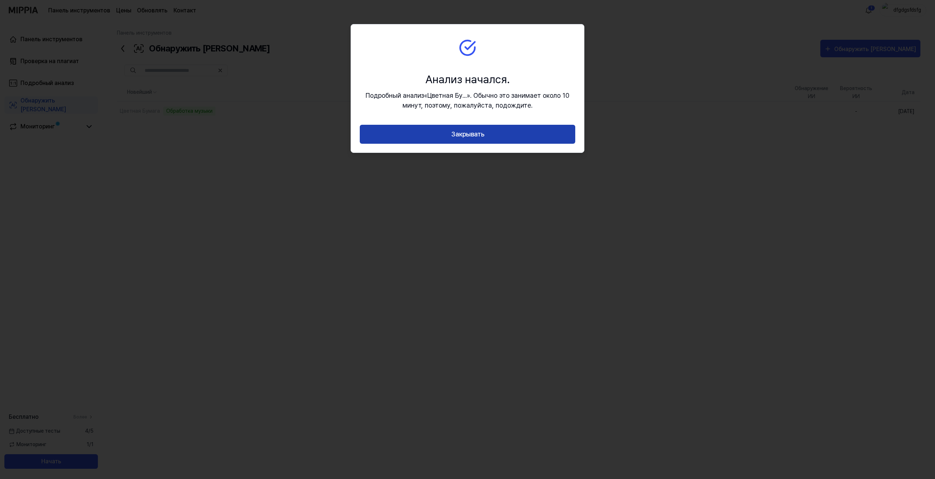
click at [506, 141] on button "Закрывать" at bounding box center [467, 134] width 215 height 19
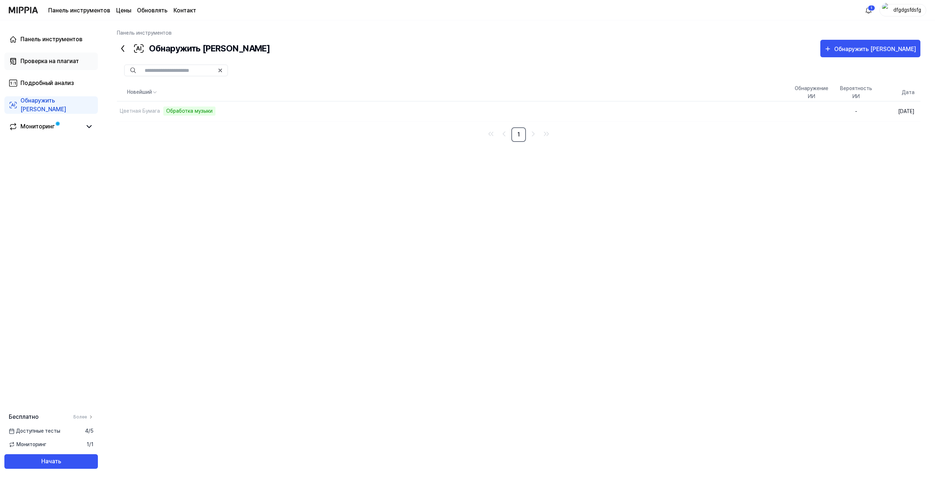
click at [61, 61] on font "Проверка на плагиат" at bounding box center [49, 61] width 58 height 7
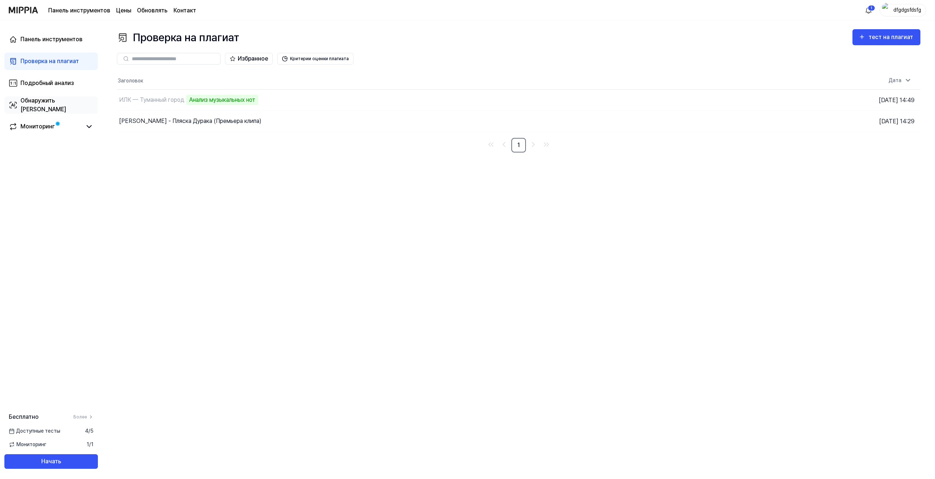
click at [60, 98] on link "Обнаружить [PERSON_NAME]" at bounding box center [50, 105] width 93 height 18
click at [59, 104] on font "Обнаружить [PERSON_NAME]" at bounding box center [43, 105] width 46 height 16
click at [56, 107] on font "Обнаружить [PERSON_NAME]" at bounding box center [43, 105] width 46 height 16
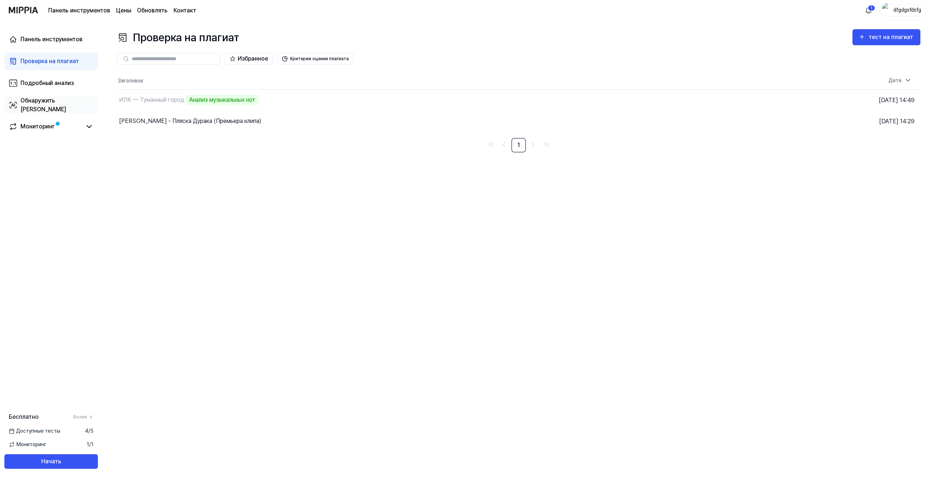
click at [56, 107] on font "Обнаружить [PERSON_NAME]" at bounding box center [43, 105] width 46 height 16
click at [34, 59] on font "Проверка на плагиат" at bounding box center [49, 61] width 58 height 7
click at [45, 41] on font "Панель инструментов" at bounding box center [51, 39] width 62 height 7
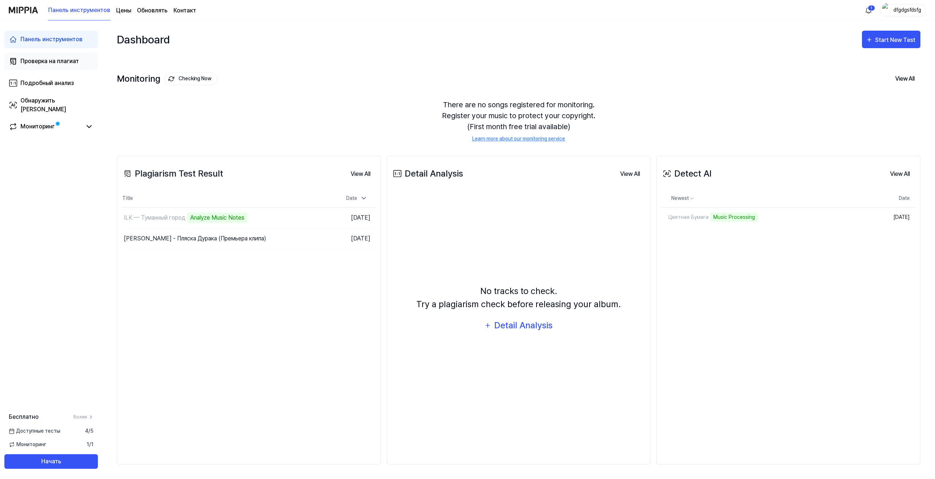
click at [40, 56] on link "Проверка на плагиат" at bounding box center [50, 62] width 93 height 18
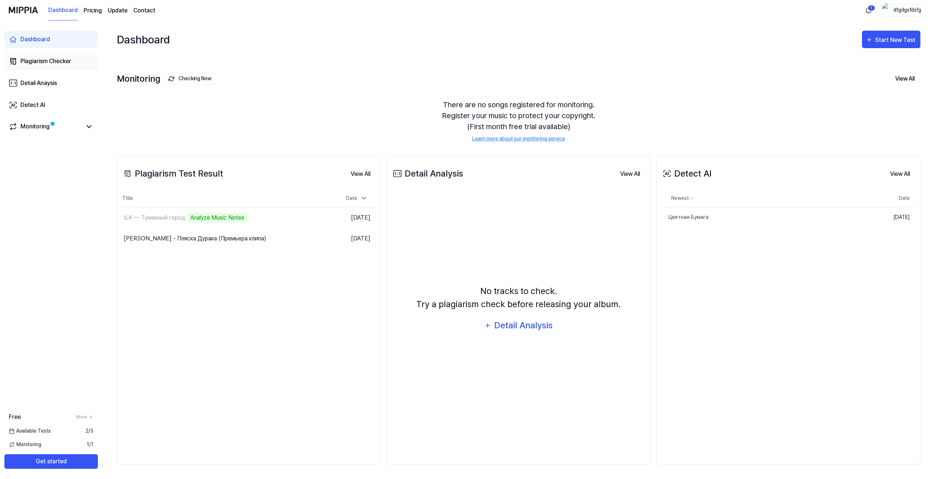
click at [57, 64] on div "Plagiarism Checker" at bounding box center [45, 61] width 51 height 9
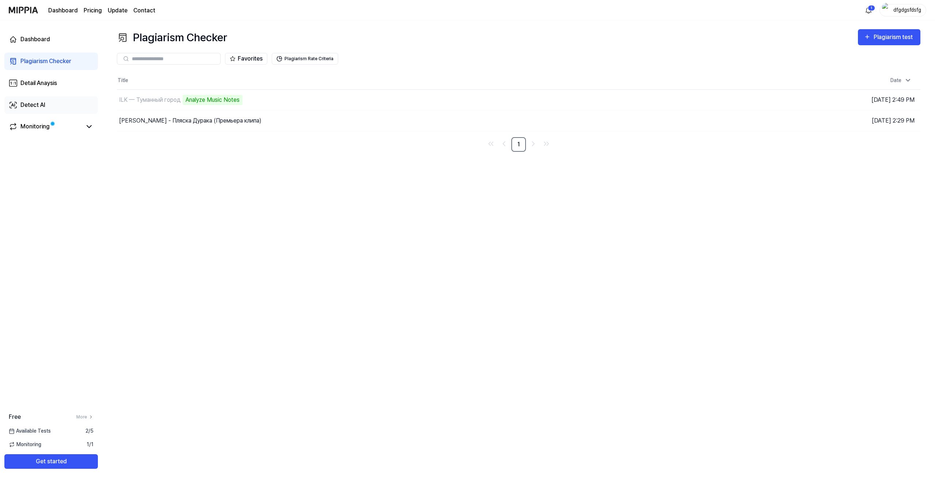
click at [50, 110] on link "Detect AI" at bounding box center [50, 105] width 93 height 18
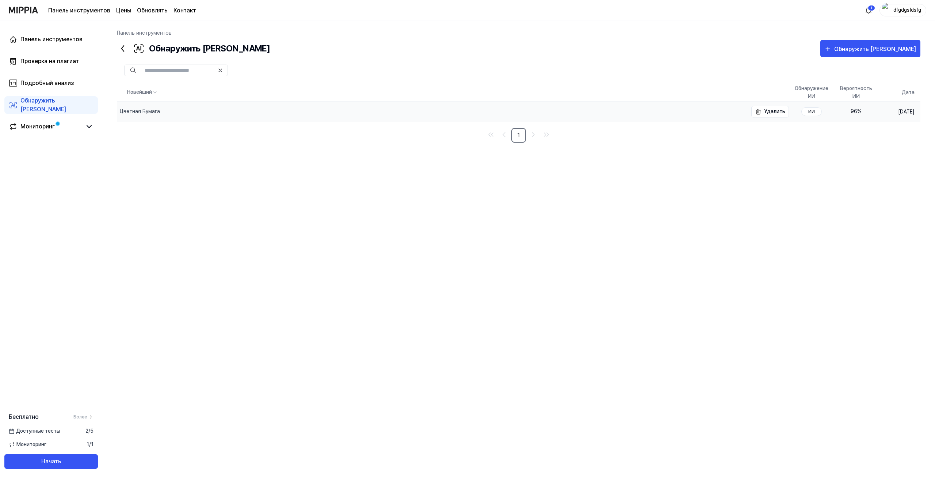
click at [135, 108] on div "Цветная Бумага" at bounding box center [140, 112] width 40 height 8
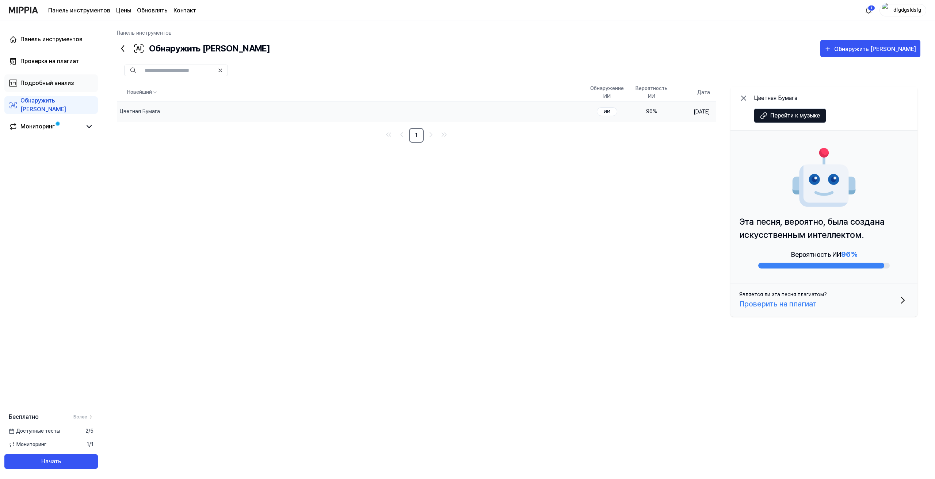
click at [85, 87] on link "Подробный анализ" at bounding box center [50, 83] width 93 height 18
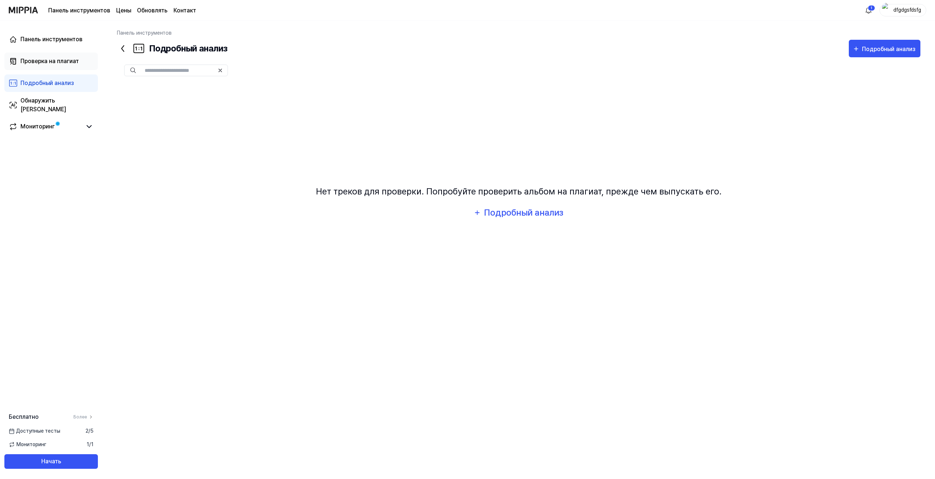
click at [62, 67] on link "Проверка на плагиат" at bounding box center [50, 62] width 93 height 18
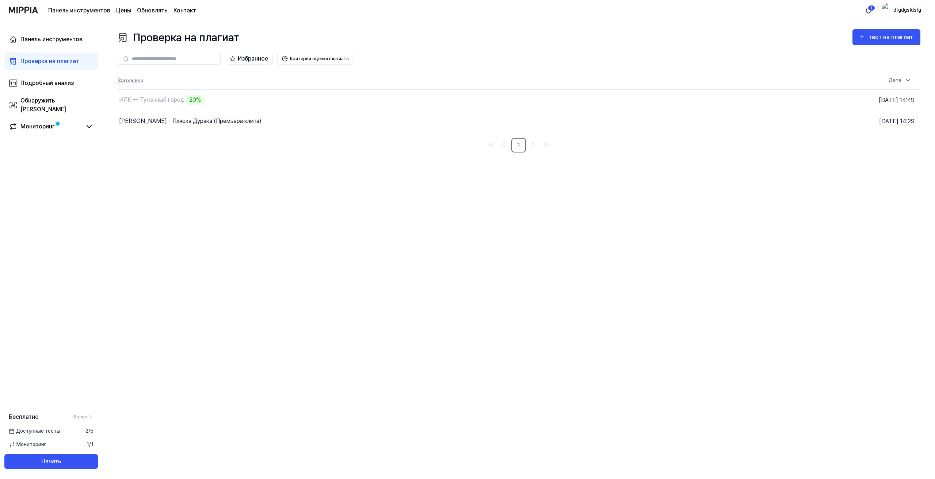
click at [872, 4] on div "1 dfgdgsfdsfg" at bounding box center [894, 10] width 64 height 12
click at [864, 10] on html "Панель инструментов Цены Обновлять Контакт 1 dfgdgsfdsfg Панель инструментов Пр…" at bounding box center [467, 239] width 935 height 479
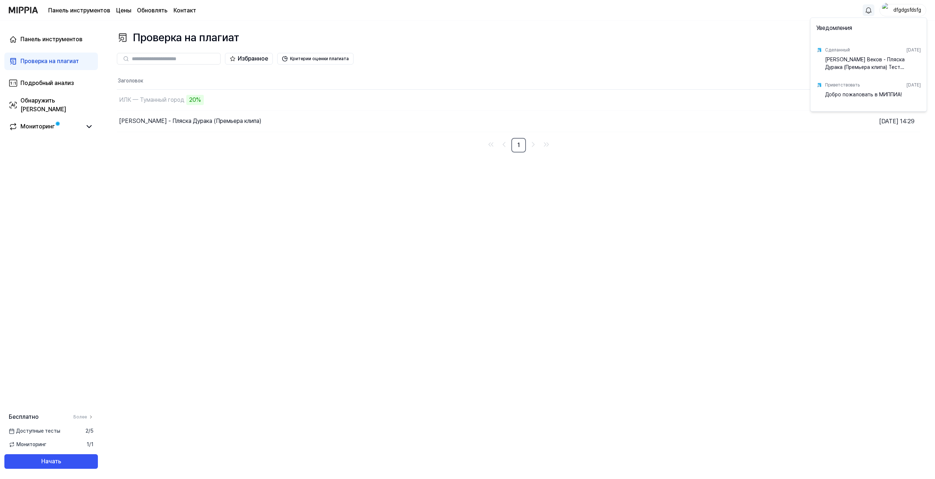
drag, startPoint x: 802, startPoint y: 208, endPoint x: 805, endPoint y: 204, distance: 5.2
click at [804, 206] on html "Панель инструментов Цены Обновлять Контакт dfgdgsfdsfg Панель инструментов Пров…" at bounding box center [467, 239] width 935 height 479
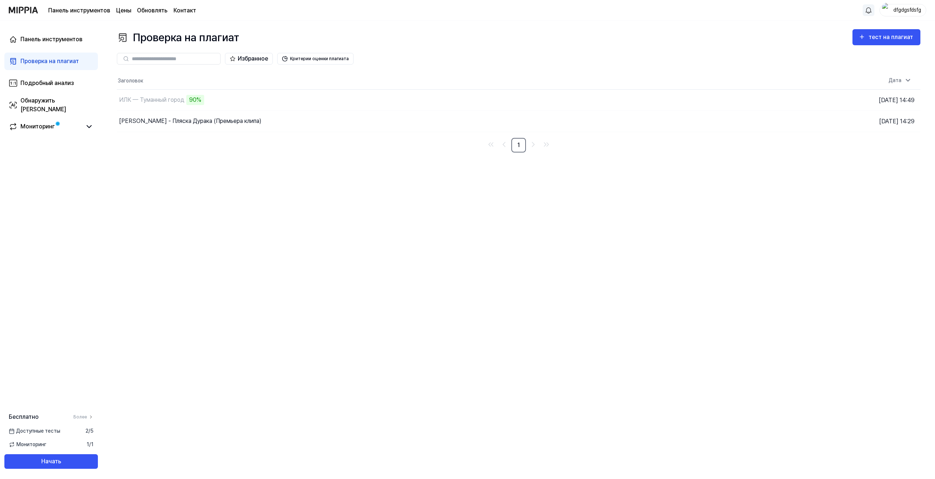
click at [239, 224] on div "Проверка на плагиат тест на плагиат Проверка на плагиат Подробный анализ Обнару…" at bounding box center [518, 249] width 832 height 459
click at [775, 200] on div "Проверка на плагиат тест на плагиат Проверка на плагиат Подробный анализ Обнару…" at bounding box center [518, 249] width 832 height 459
click at [637, 103] on font "Перейти к результатам" at bounding box center [654, 100] width 57 height 6
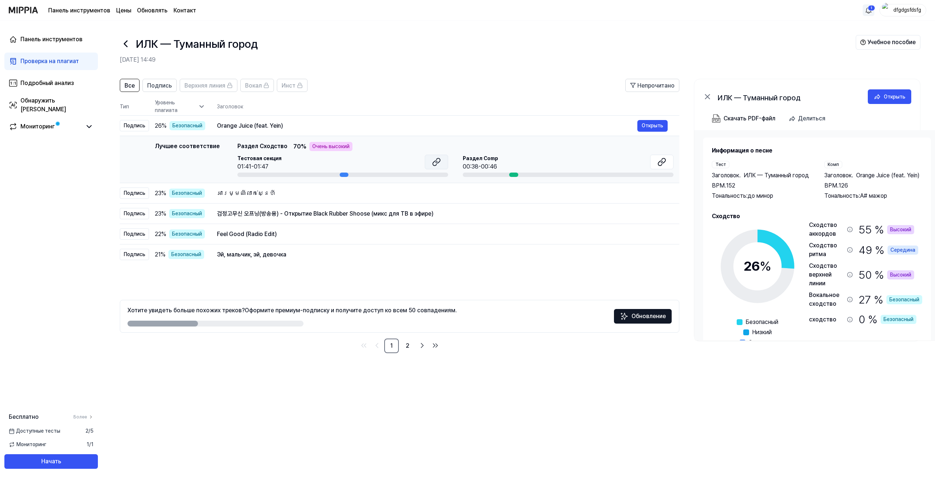
click at [435, 162] on icon at bounding box center [435, 163] width 4 height 5
click at [655, 163] on button at bounding box center [661, 162] width 23 height 15
click at [252, 195] on font "អារម្មណ៍លាក់ស្នេហ៍" at bounding box center [246, 193] width 58 height 7
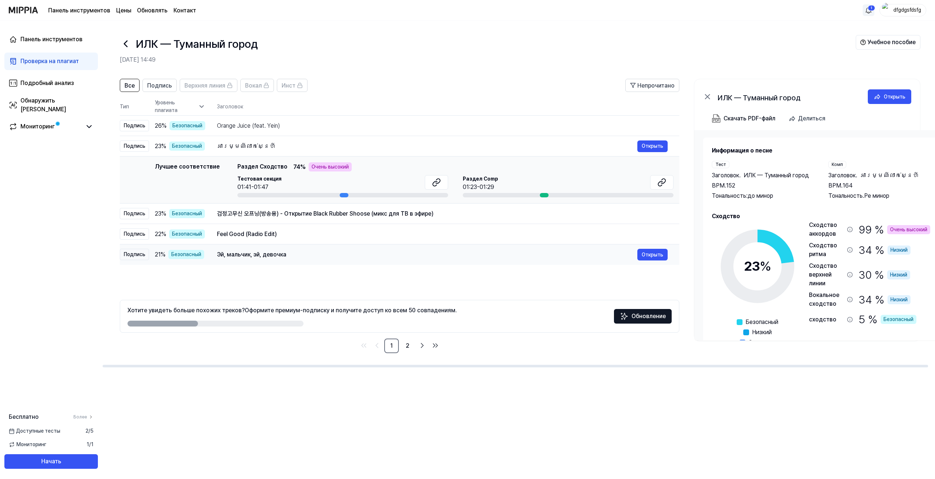
click at [273, 253] on font "Эй, мальчик, эй, девочка" at bounding box center [251, 254] width 69 height 7
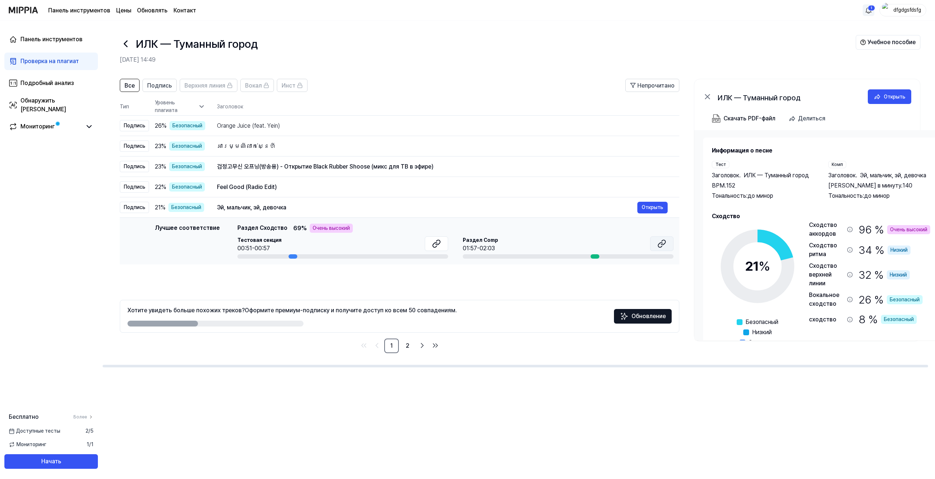
click at [665, 247] on icon at bounding box center [661, 243] width 9 height 9
click at [436, 245] on icon at bounding box center [438, 242] width 4 height 5
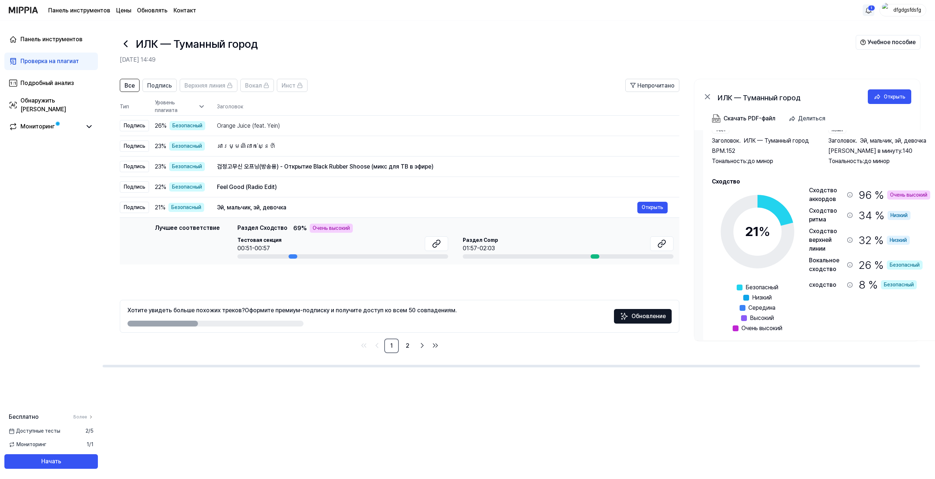
scroll to position [52, 0]
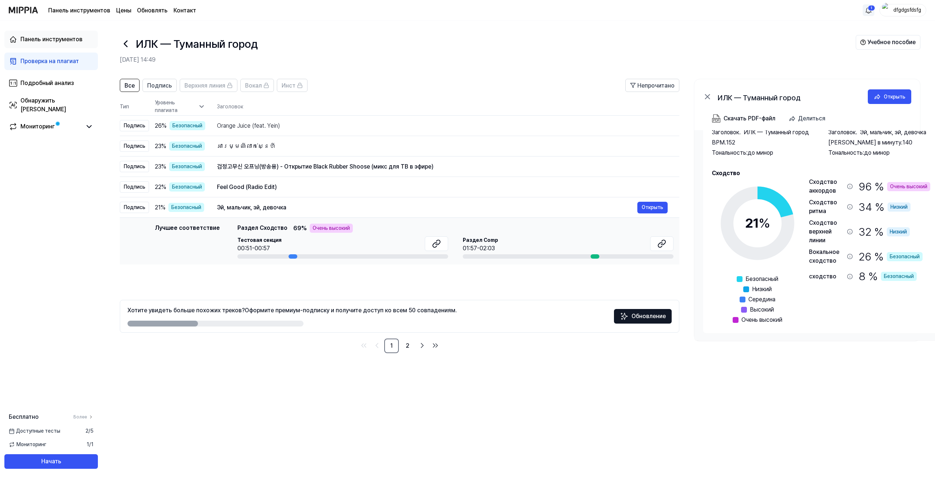
click at [60, 36] on font "Панель инструментов" at bounding box center [51, 39] width 62 height 7
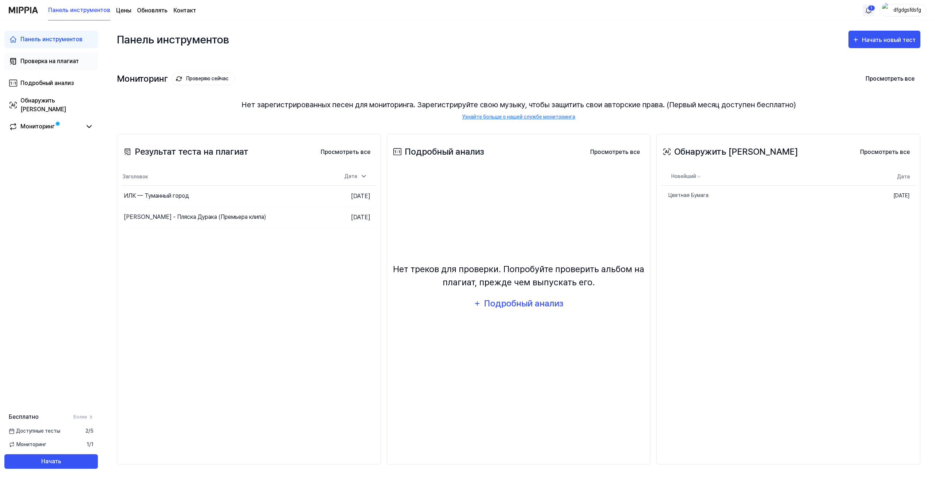
click at [62, 63] on font "Проверка на плагиат" at bounding box center [49, 61] width 58 height 7
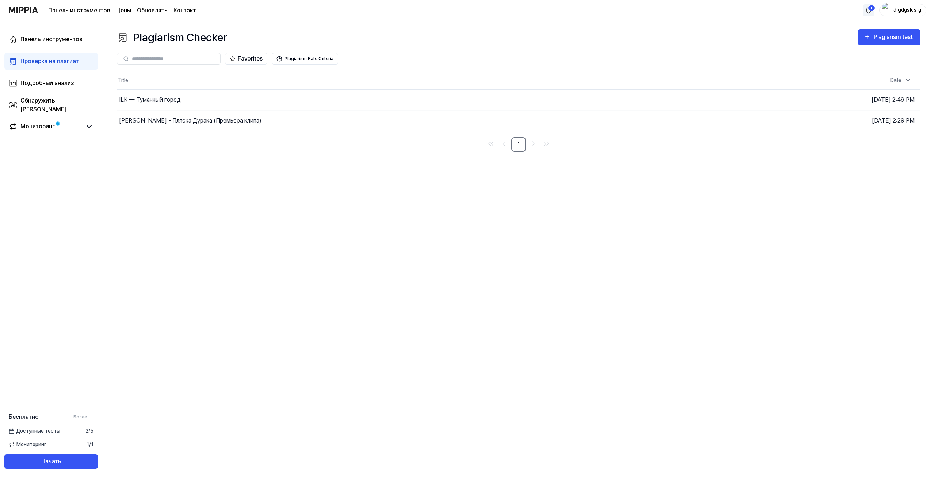
click at [873, 27] on div "Plagiarism Checker Plagiarism test Plagiarism Checker Detail Analysis Detect AI…" at bounding box center [518, 249] width 832 height 459
click at [873, 34] on div "Plagiarism test" at bounding box center [888, 36] width 51 height 9
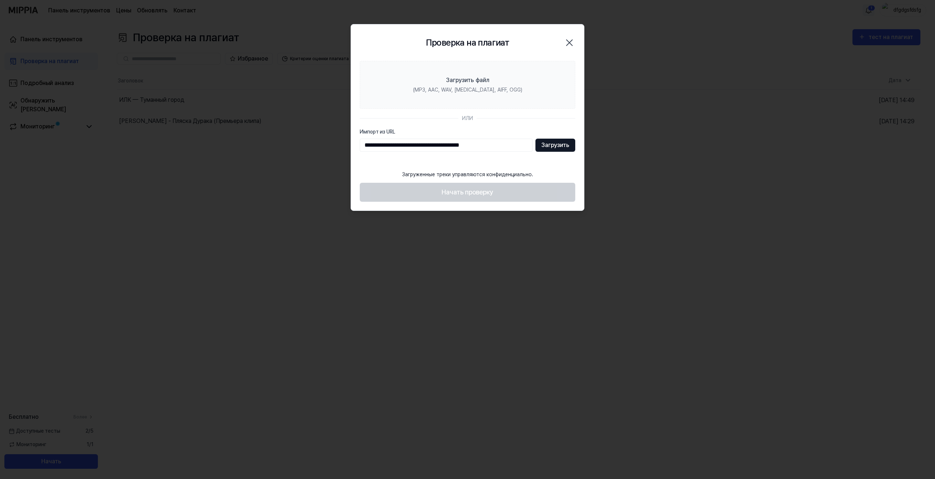
type input "**********"
click at [560, 139] on button "Загрузить" at bounding box center [555, 145] width 40 height 13
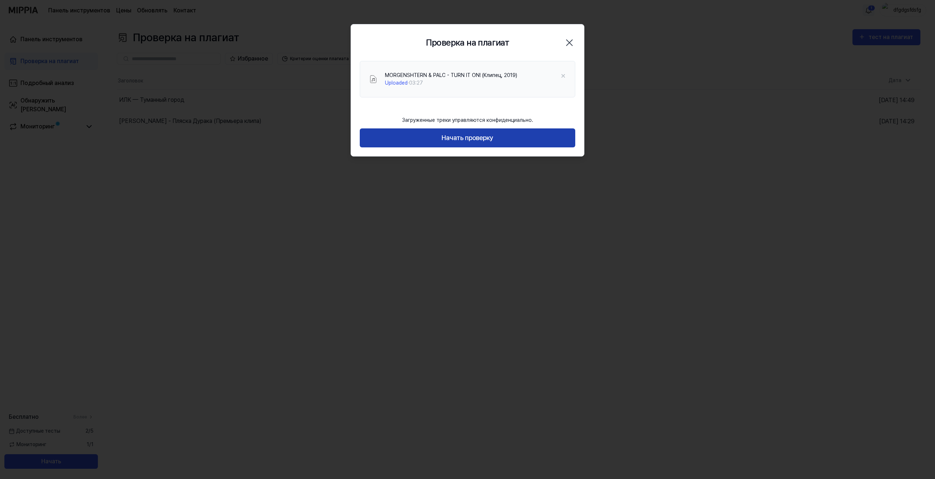
click at [476, 139] on font "Начать проверку" at bounding box center [467, 138] width 52 height 8
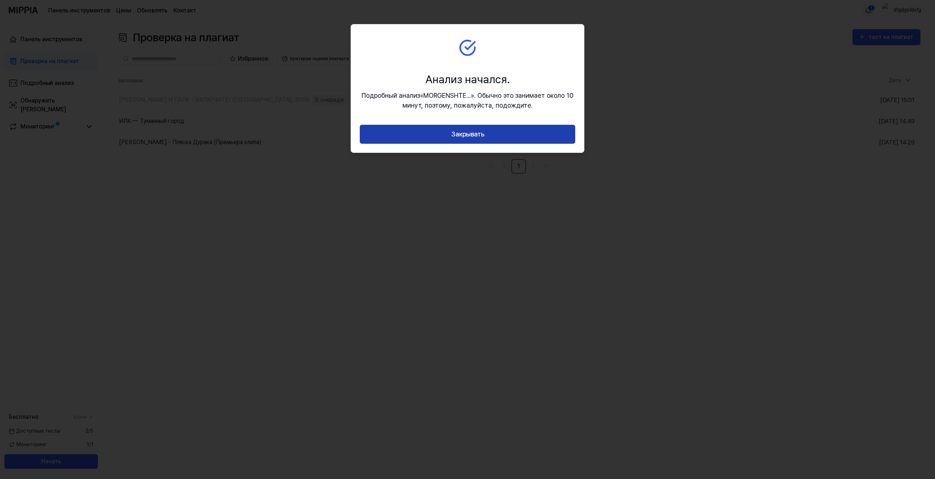
click at [491, 134] on button "Закрывать" at bounding box center [467, 134] width 215 height 19
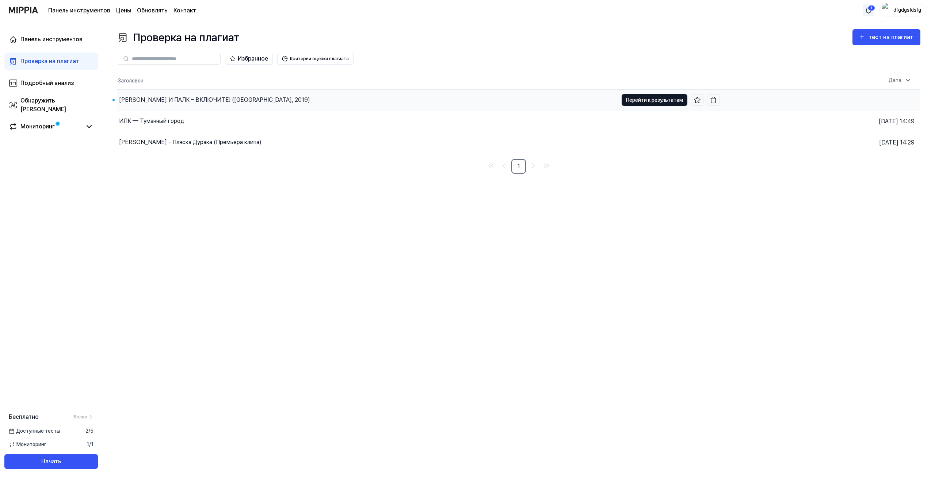
click at [645, 99] on font "Перейти к результатам" at bounding box center [654, 100] width 57 height 6
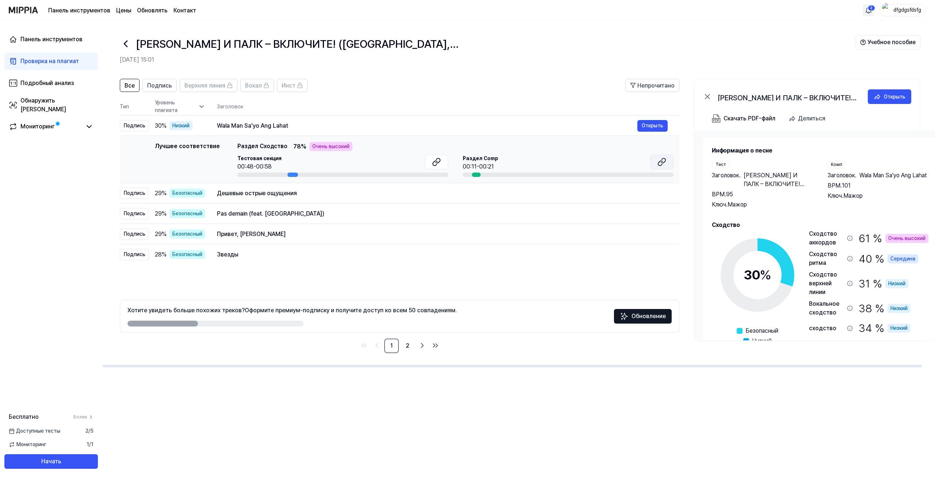
click at [662, 160] on icon at bounding box center [661, 162] width 9 height 9
